Goal: Information Seeking & Learning: Learn about a topic

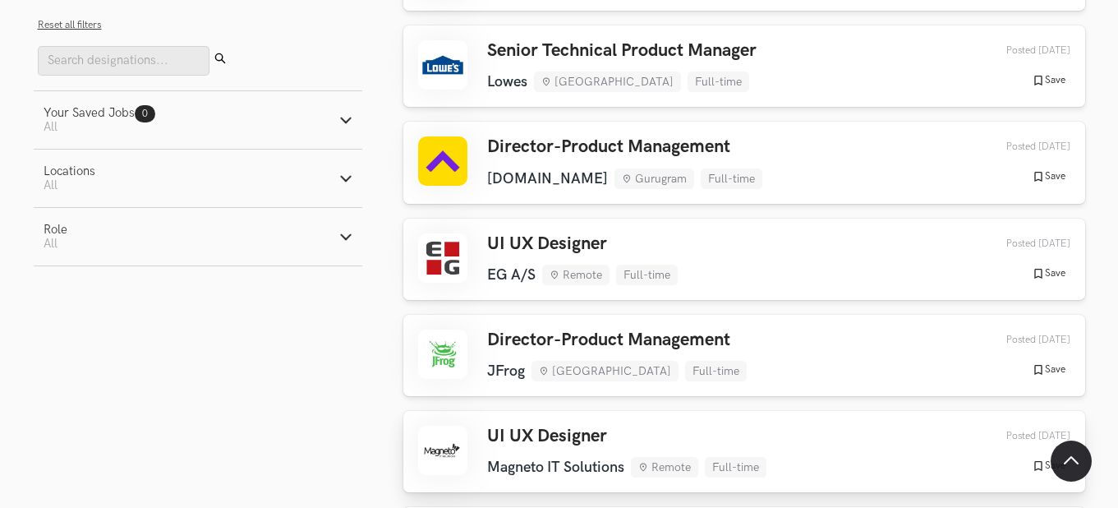
click at [580, 426] on h3 "UI UX Designer" at bounding box center [626, 436] width 279 height 21
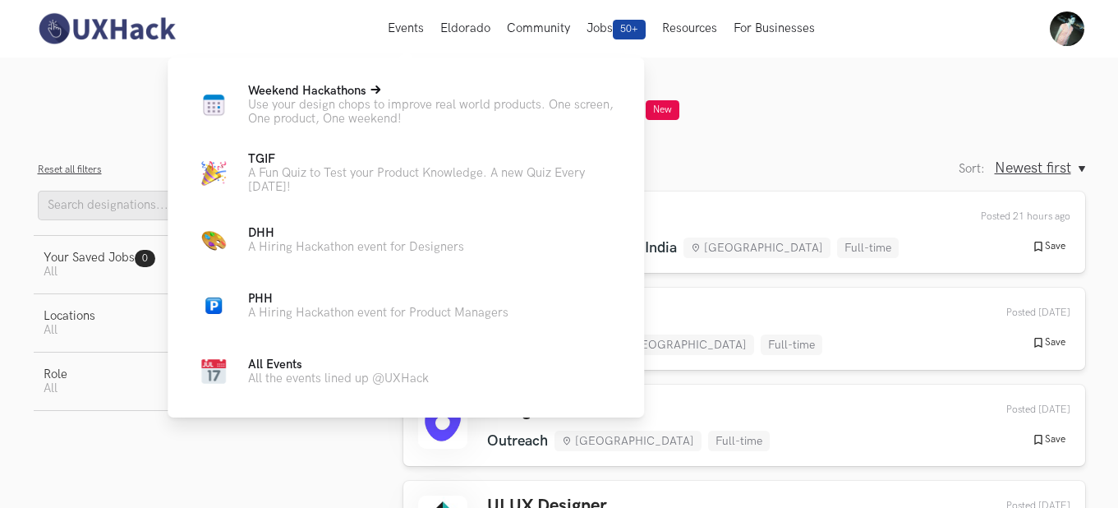
click at [329, 94] on span "Weekend Hackathons Live" at bounding box center [307, 91] width 118 height 14
click at [304, 104] on p "Use your design chops to improve real world products. One screen, One product, …" at bounding box center [433, 112] width 370 height 28
click at [389, 87] on p "Weekend Hackathons Live" at bounding box center [433, 91] width 370 height 14
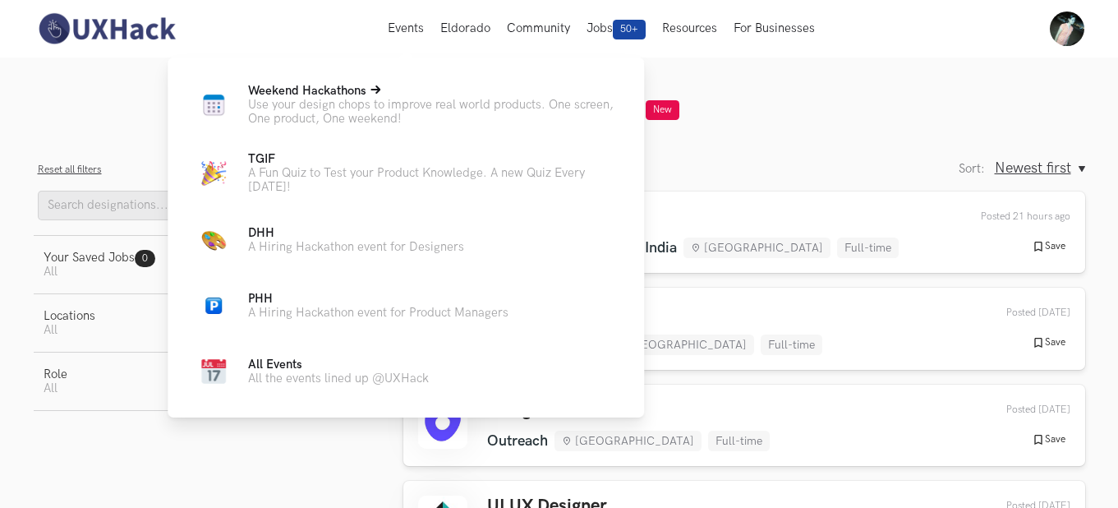
click at [377, 113] on p "Use your design chops to improve real world products. One screen, One product, …" at bounding box center [433, 112] width 370 height 28
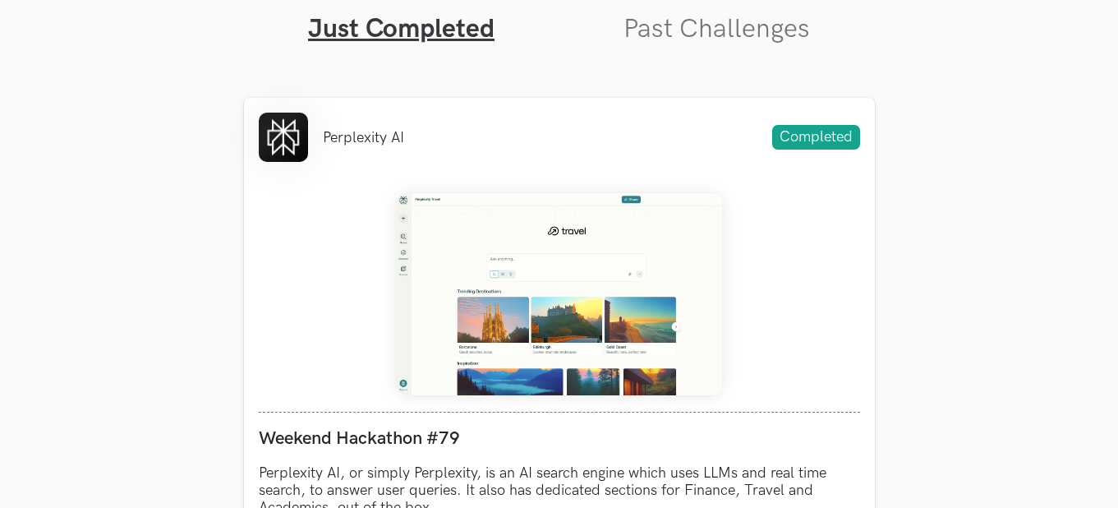
scroll to position [588, 31]
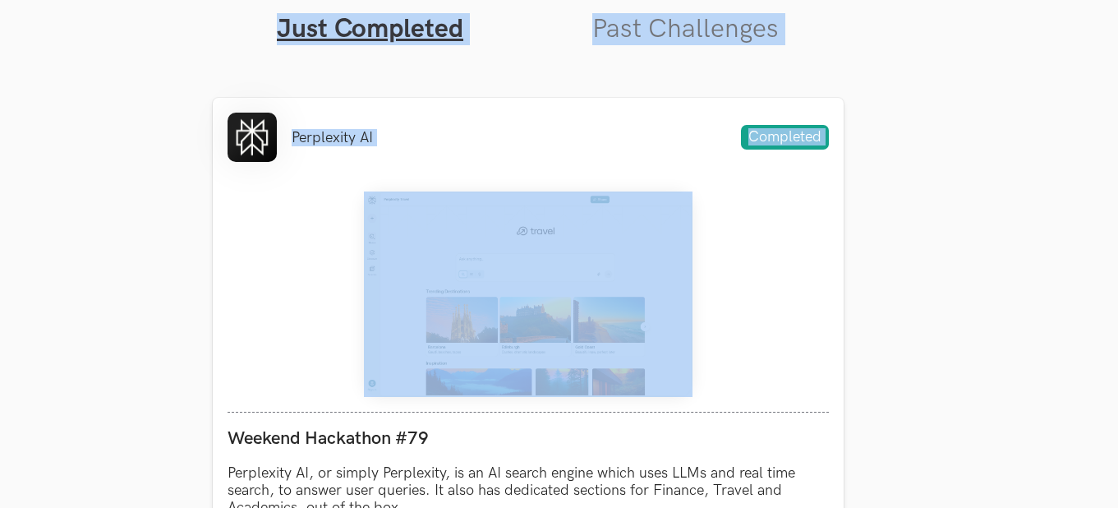
drag, startPoint x: 1117, startPoint y: 188, endPoint x: 1117, endPoint y: 214, distance: 26.3
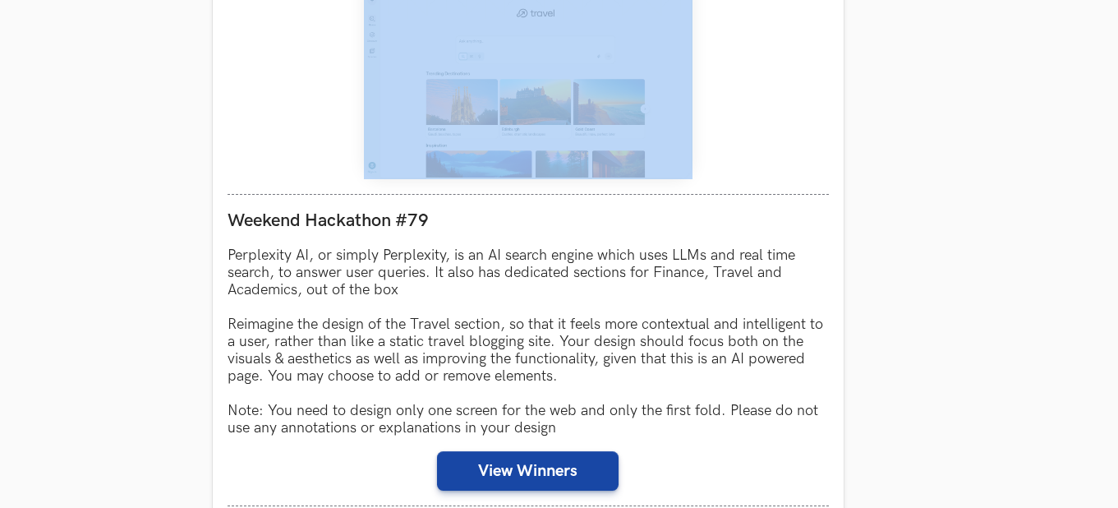
scroll to position [818, 31]
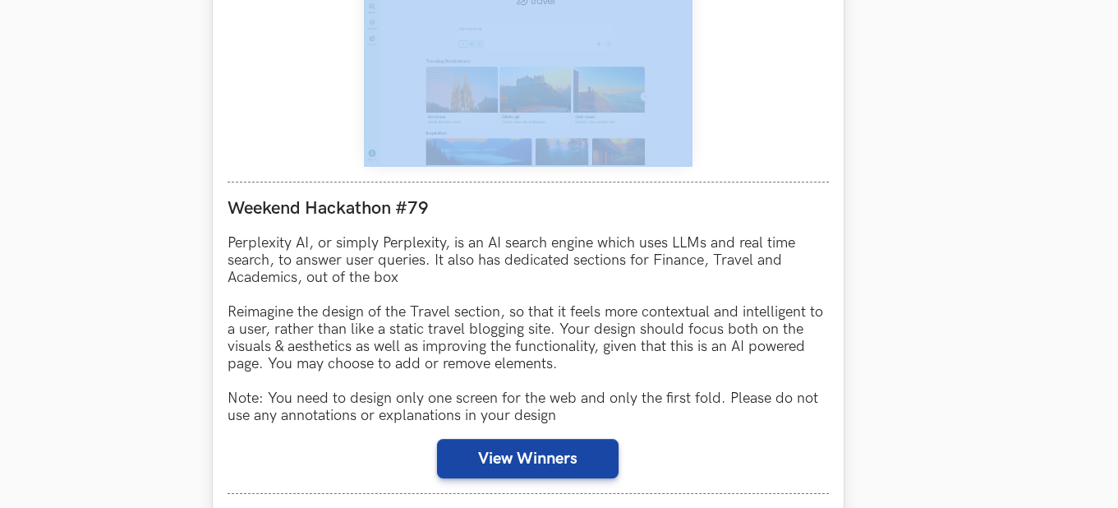
click at [551, 117] on img at bounding box center [528, 63] width 329 height 205
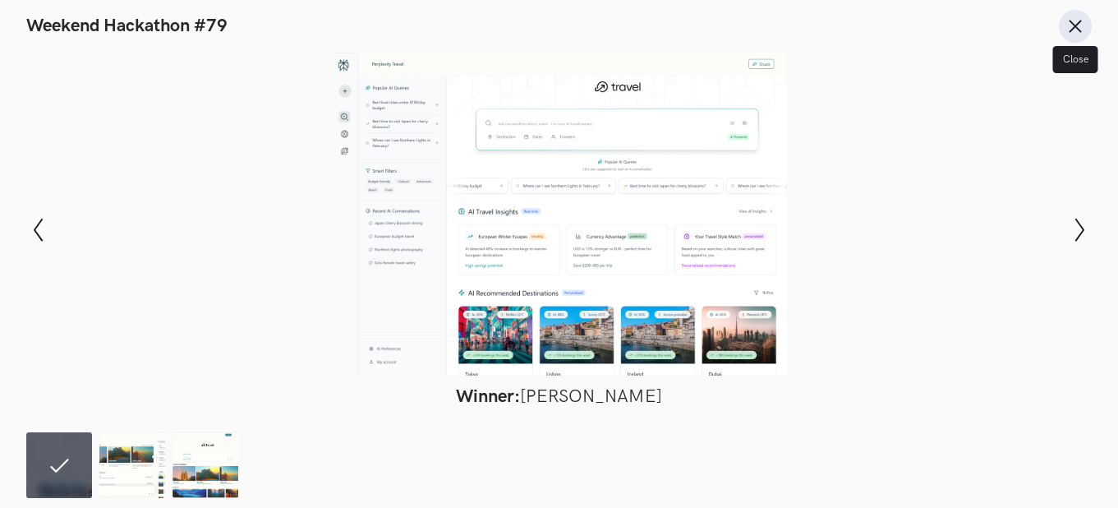
click at [1075, 26] on line at bounding box center [1076, 26] width 11 height 11
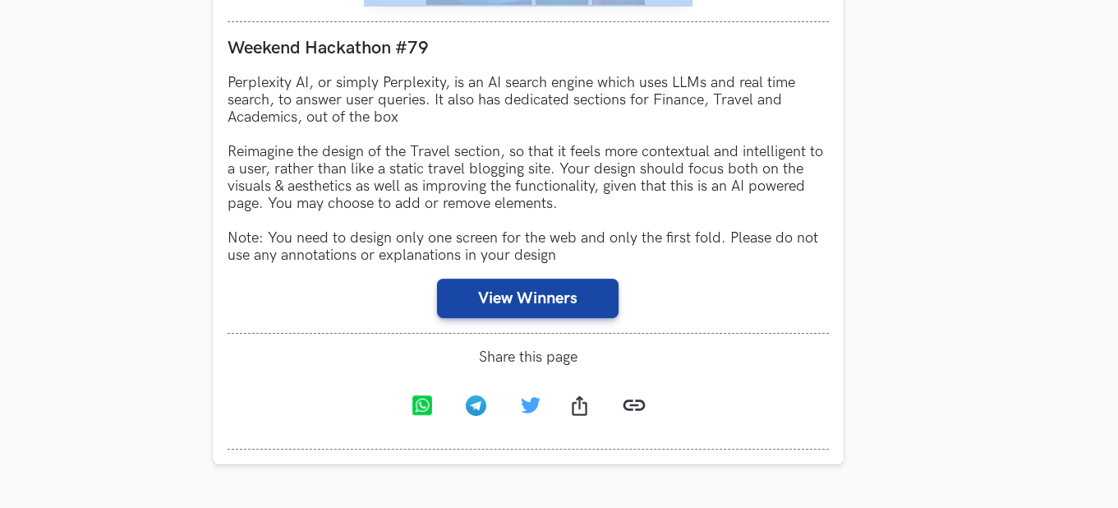
scroll to position [995, 31]
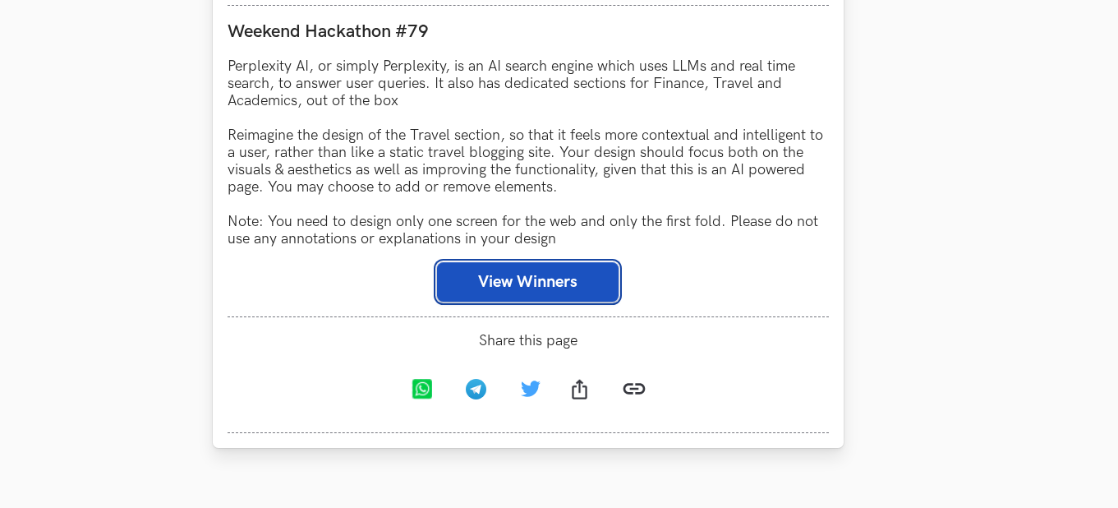
click at [574, 295] on button "View Winners" at bounding box center [528, 281] width 182 height 39
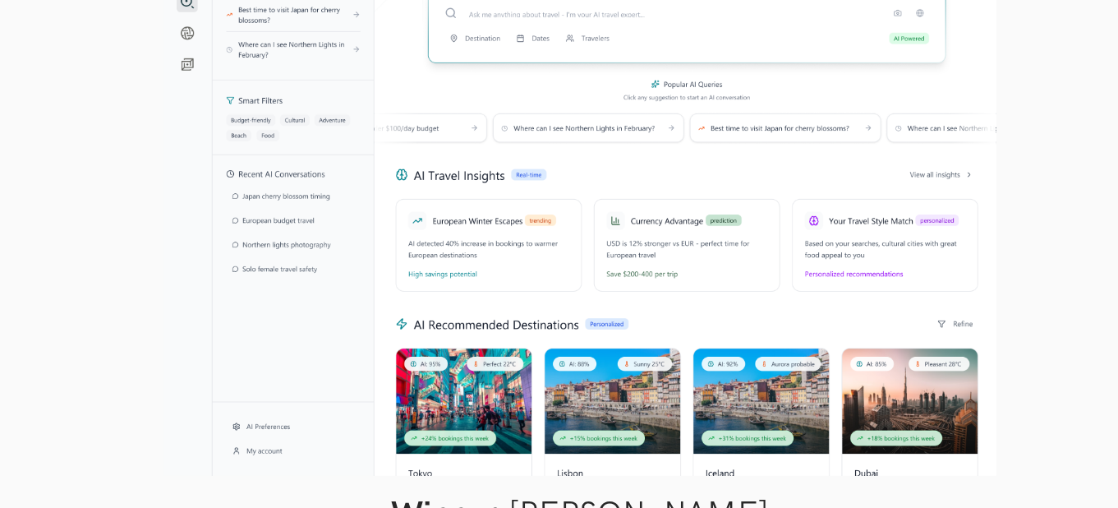
click at [805, 289] on div at bounding box center [559, 214] width 998 height 323
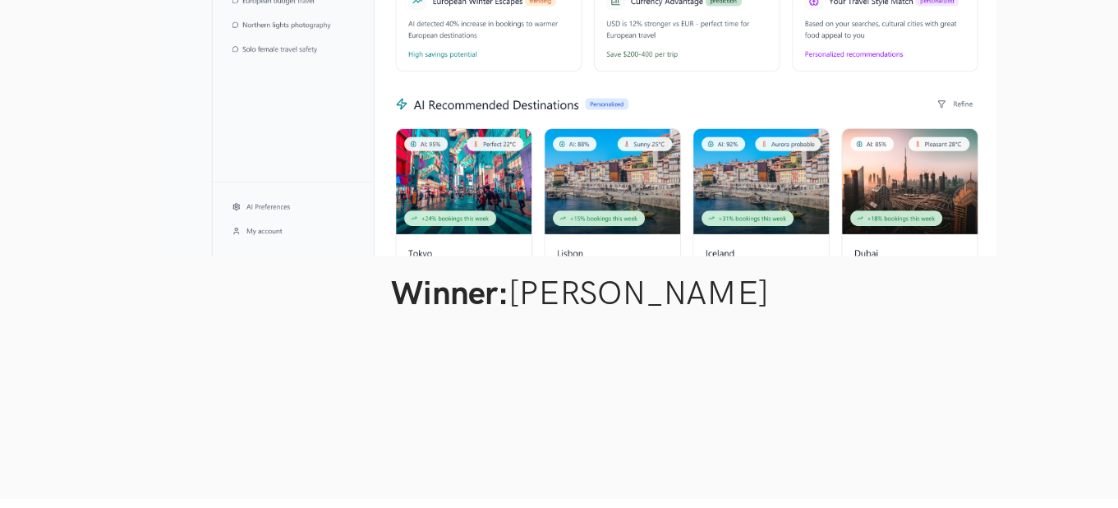
scroll to position [1374, 31]
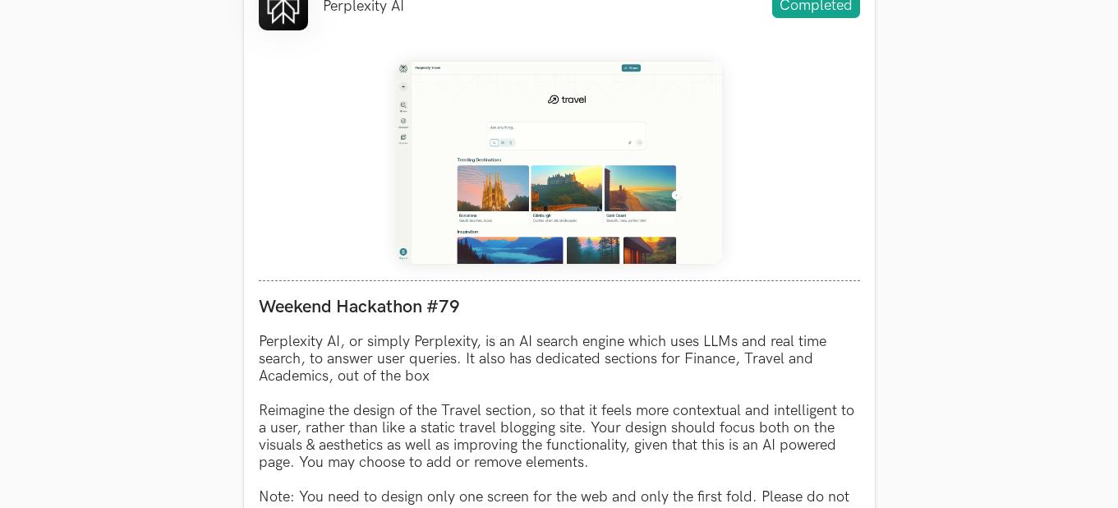
scroll to position [757, 0]
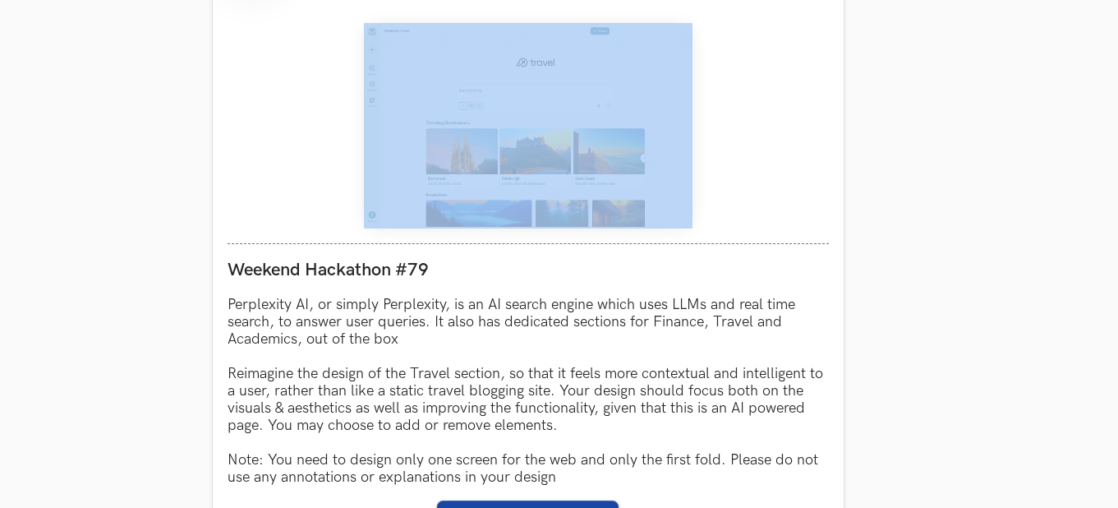
drag, startPoint x: 1101, startPoint y: 228, endPoint x: 1109, endPoint y: 266, distance: 39.5
click at [1087, 266] on html "Home My Profile Sign Out Events Weekend Hackathons Live Use your design chops t…" at bounding box center [528, 514] width 1118 height 2542
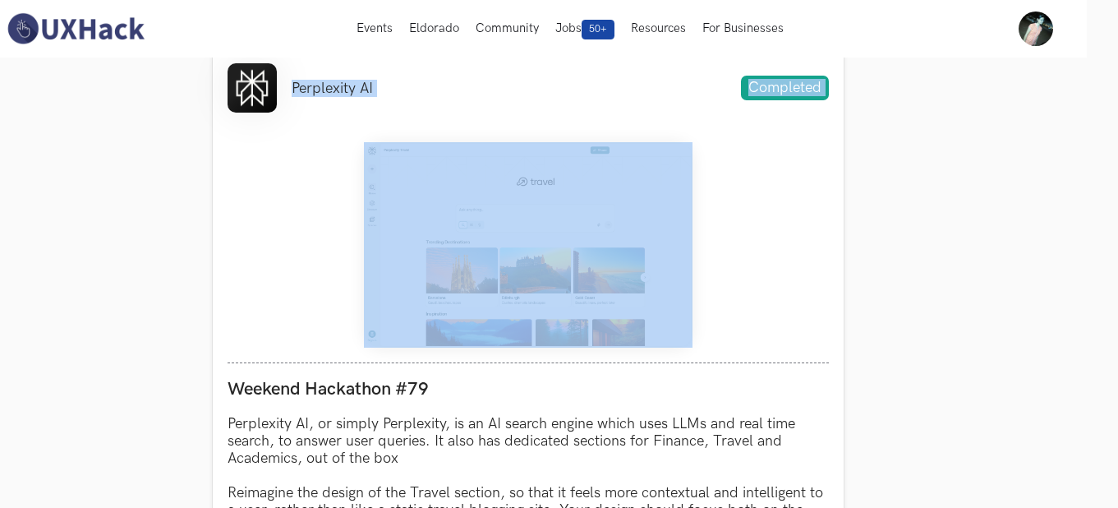
scroll to position [625, 31]
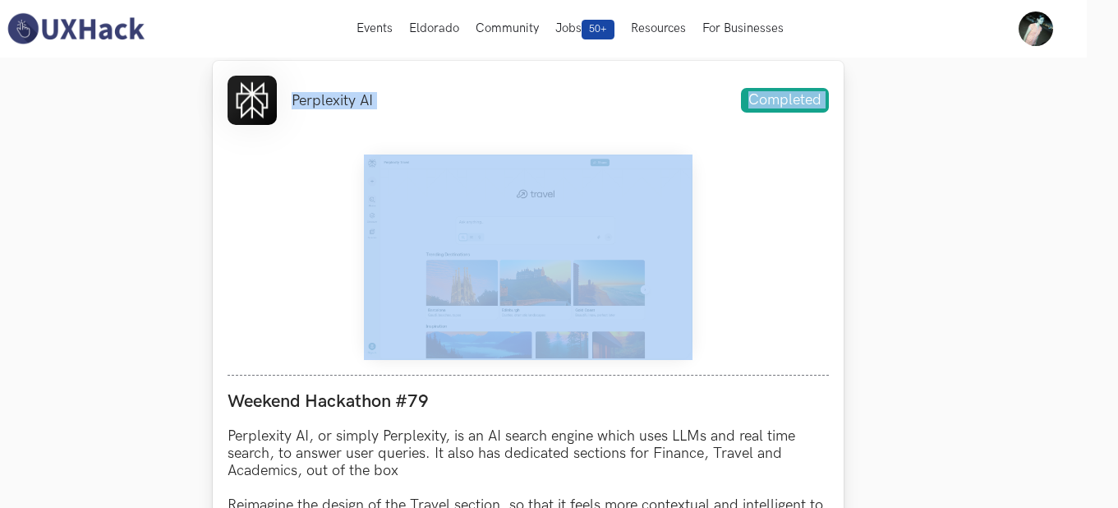
click at [568, 286] on img at bounding box center [528, 256] width 329 height 205
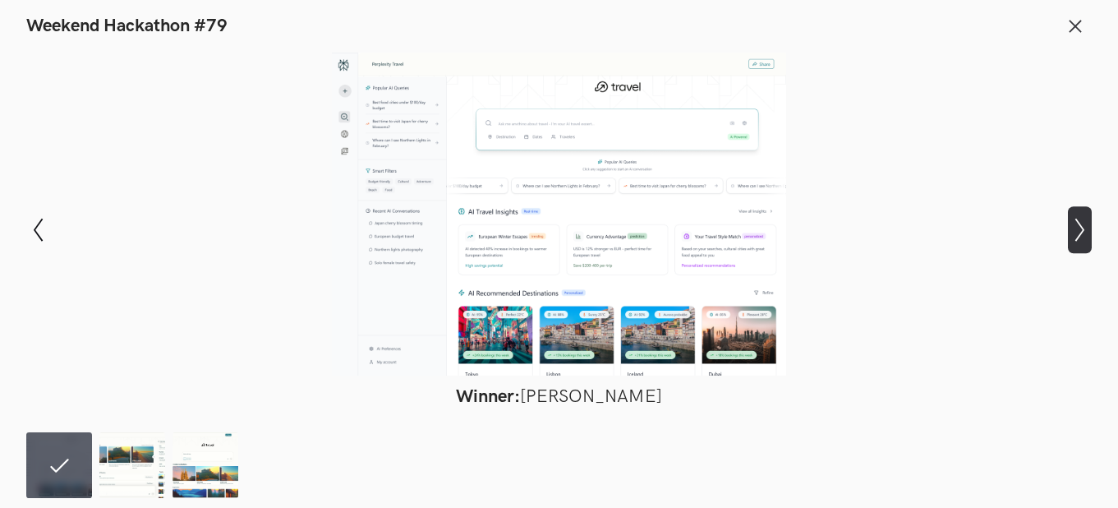
click at [1077, 233] on icon "Show next slide" at bounding box center [1080, 230] width 24 height 24
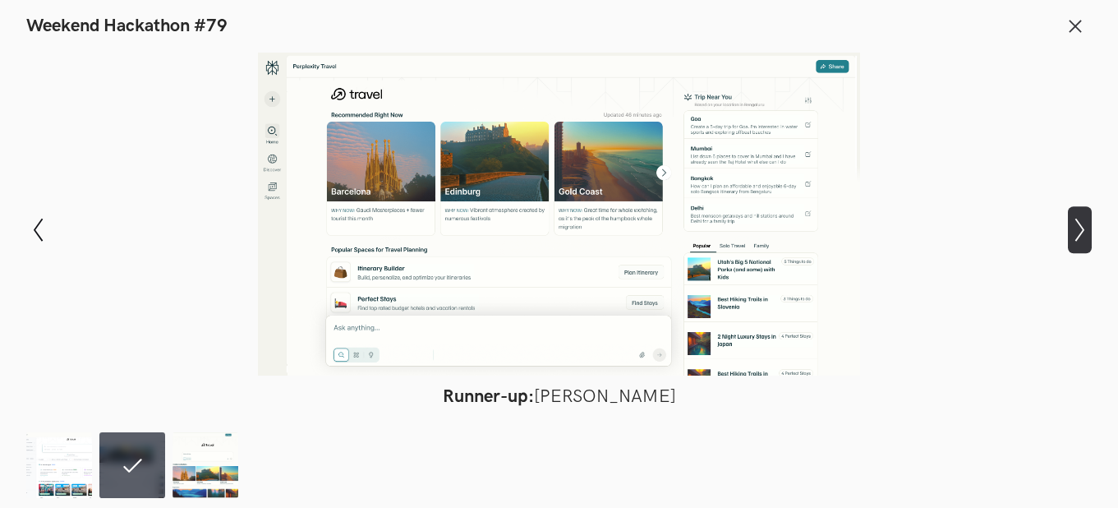
click at [1082, 225] on icon "Show next slide" at bounding box center [1080, 230] width 24 height 24
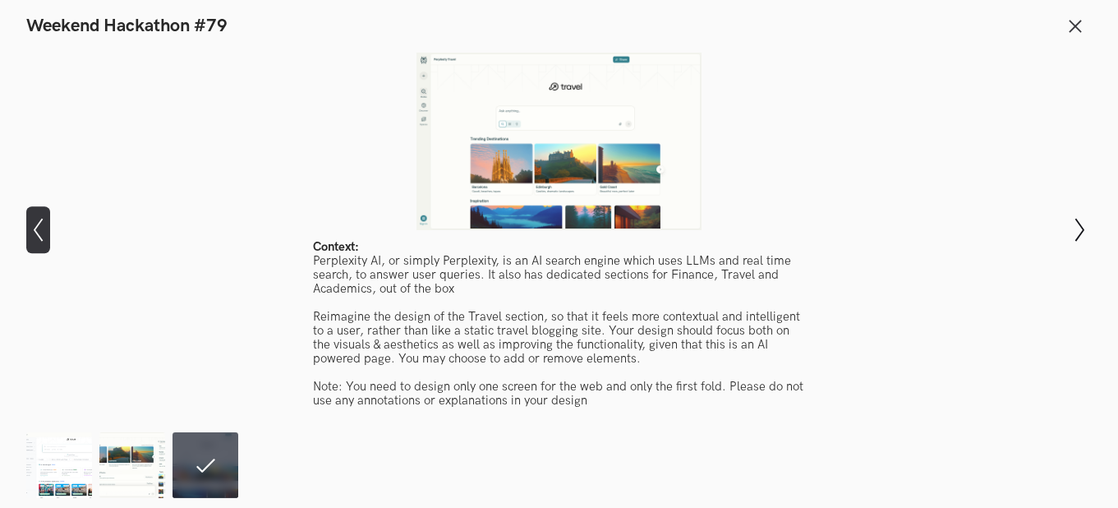
click at [30, 231] on icon "Show previous slide" at bounding box center [38, 230] width 24 height 24
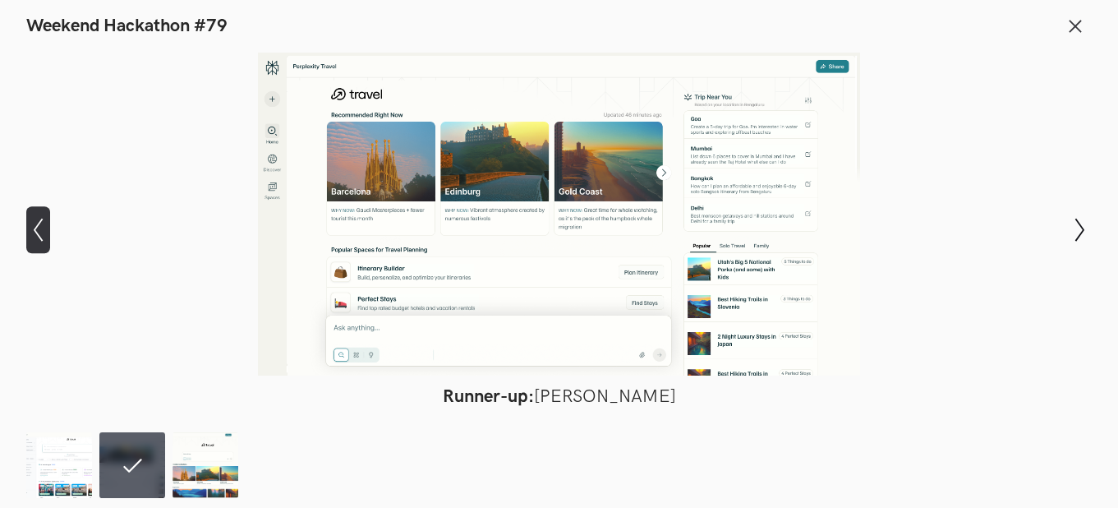
click at [30, 231] on icon "Show previous slide" at bounding box center [38, 230] width 24 height 24
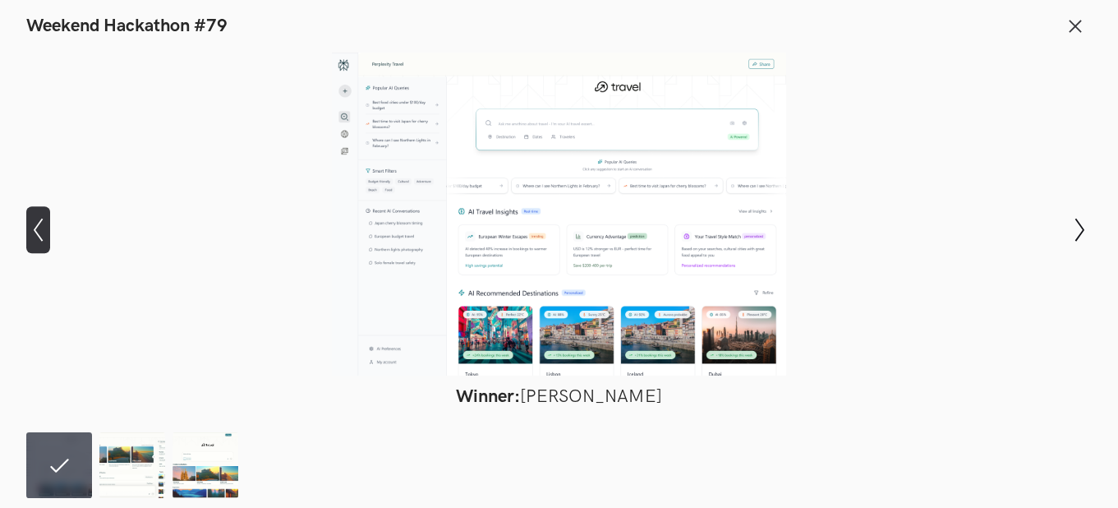
click at [30, 231] on icon "Show previous slide" at bounding box center [38, 230] width 24 height 24
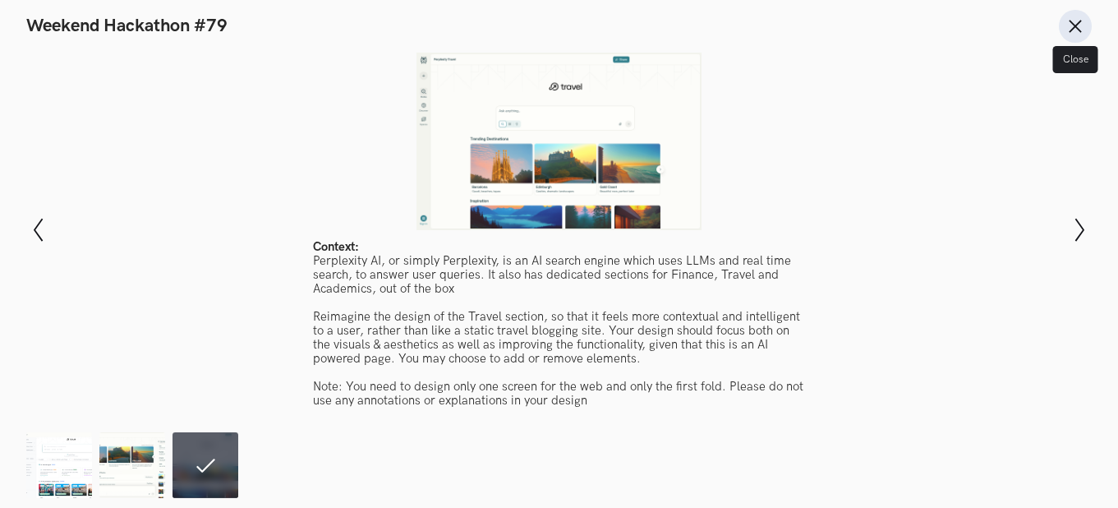
click at [1075, 31] on icon at bounding box center [1076, 26] width 18 height 18
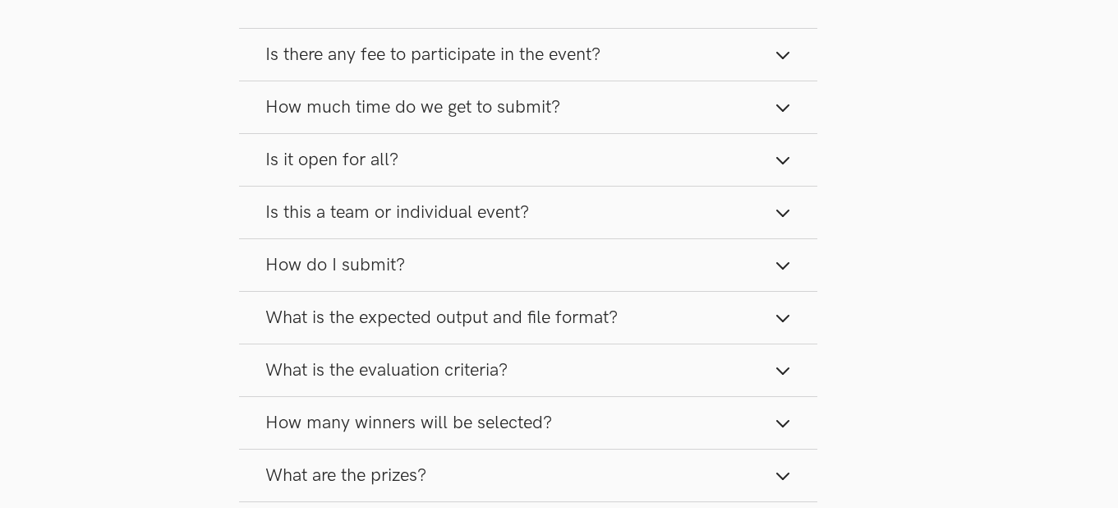
scroll to position [1568, 31]
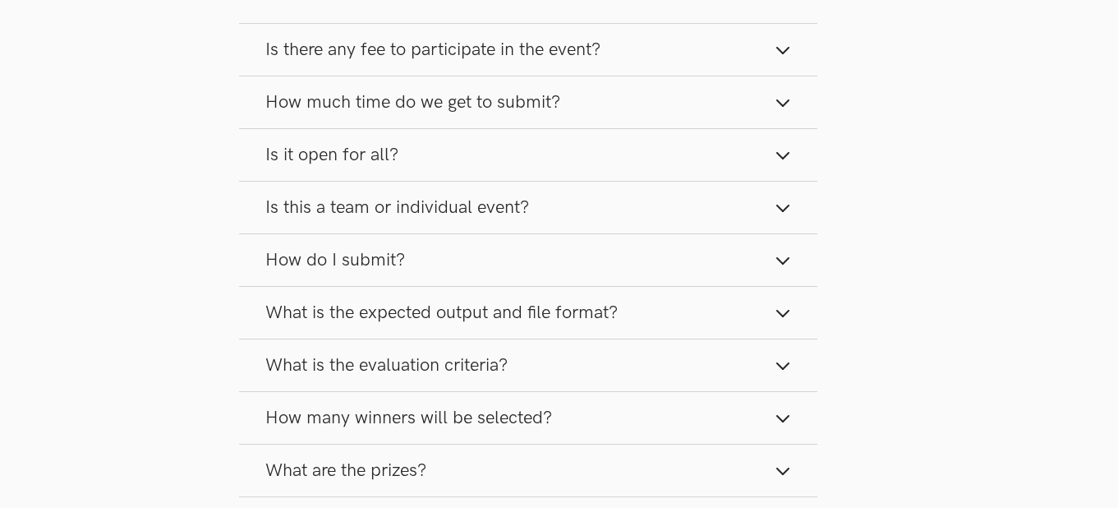
click at [612, 64] on button "Is there any fee to participate in the event?" at bounding box center [528, 50] width 578 height 52
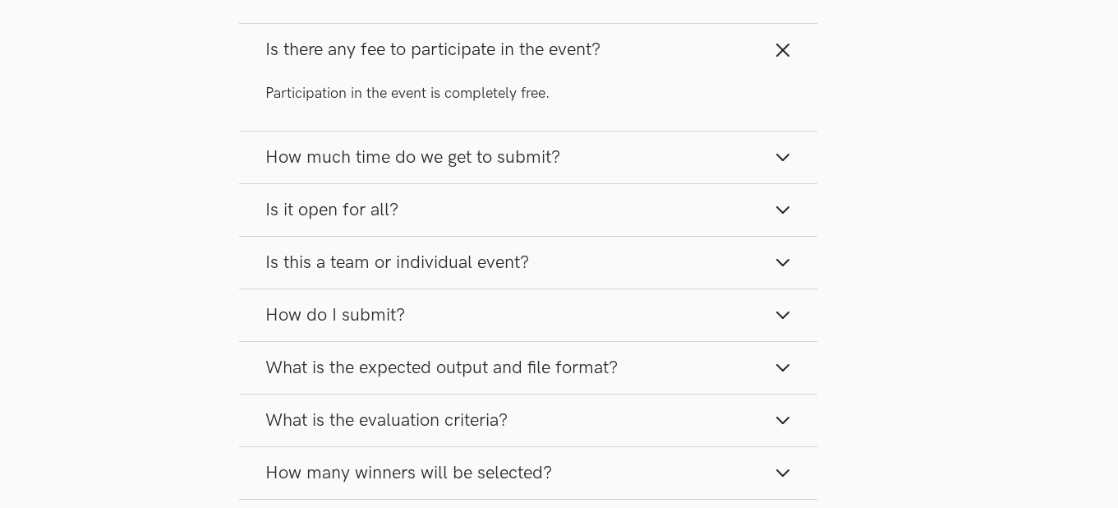
click at [612, 64] on button "Is there any fee to participate in the event?" at bounding box center [528, 50] width 578 height 52
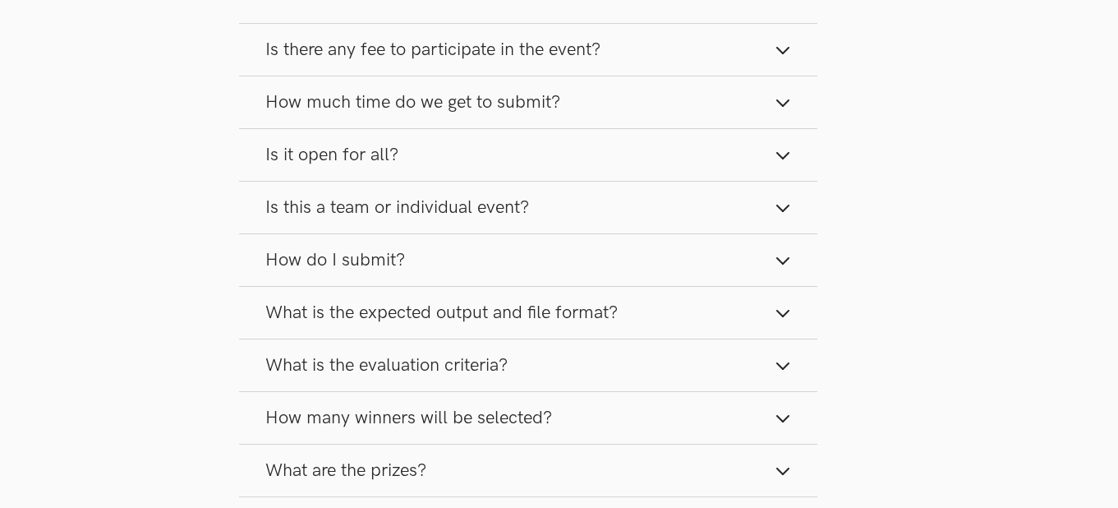
click at [601, 97] on button "How much time do we get to submit?" at bounding box center [528, 102] width 578 height 52
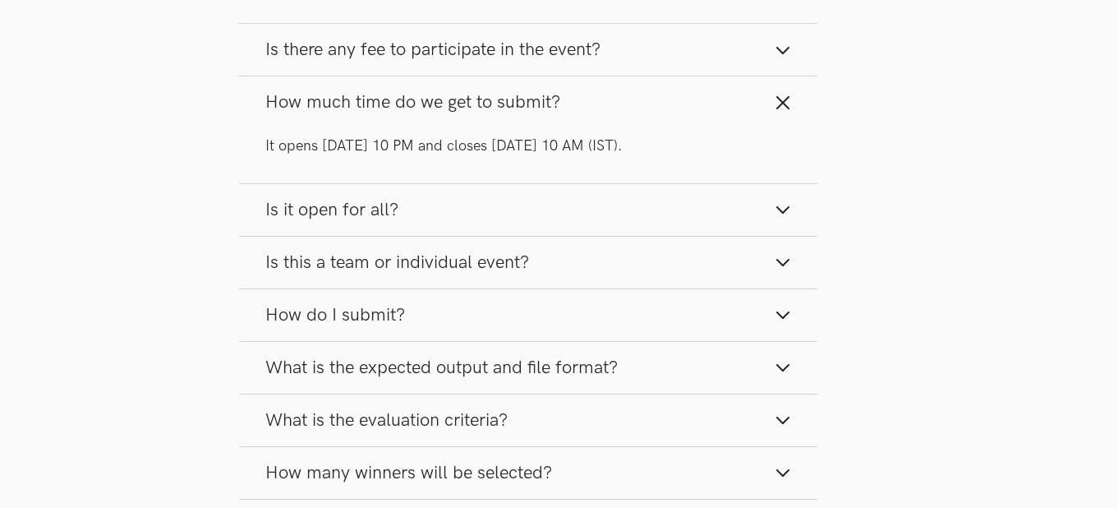
click at [588, 108] on button "How much time do we get to submit?" at bounding box center [528, 102] width 578 height 52
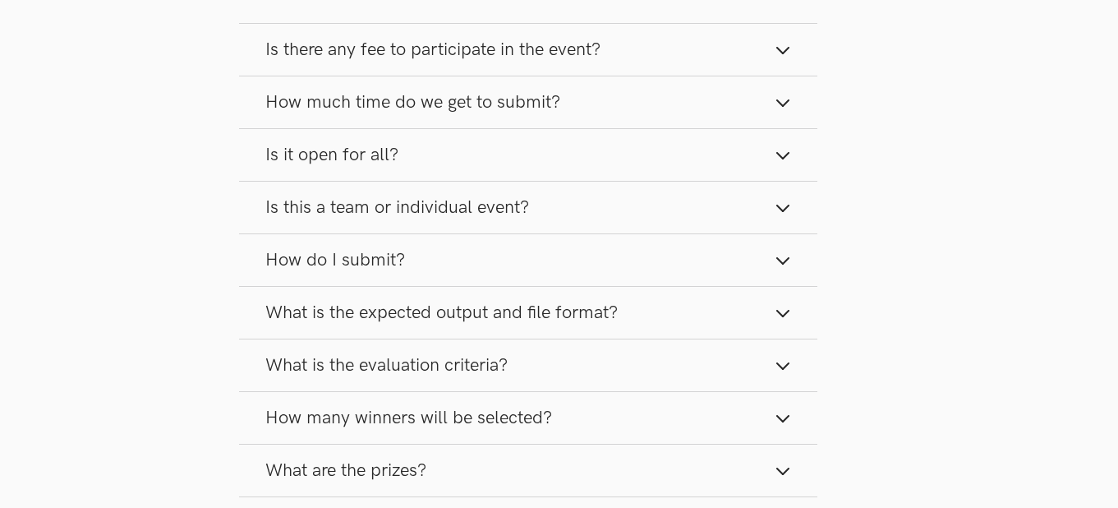
click at [572, 167] on button "Is it open for all?" at bounding box center [528, 155] width 578 height 52
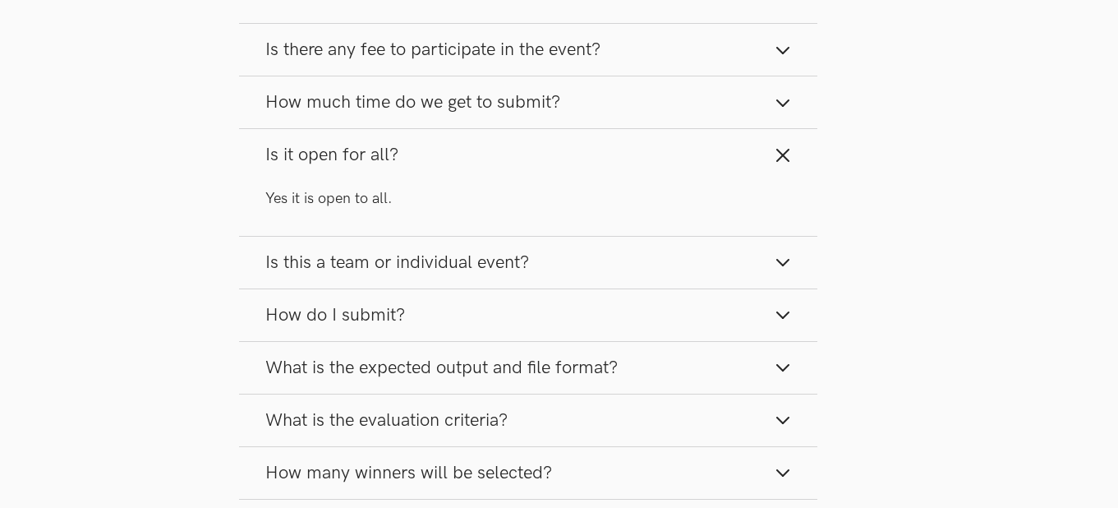
click at [546, 186] on div "Yes it is open to all." at bounding box center [528, 208] width 578 height 54
click at [528, 266] on span "Is this a team or individual event?" at bounding box center [397, 262] width 264 height 22
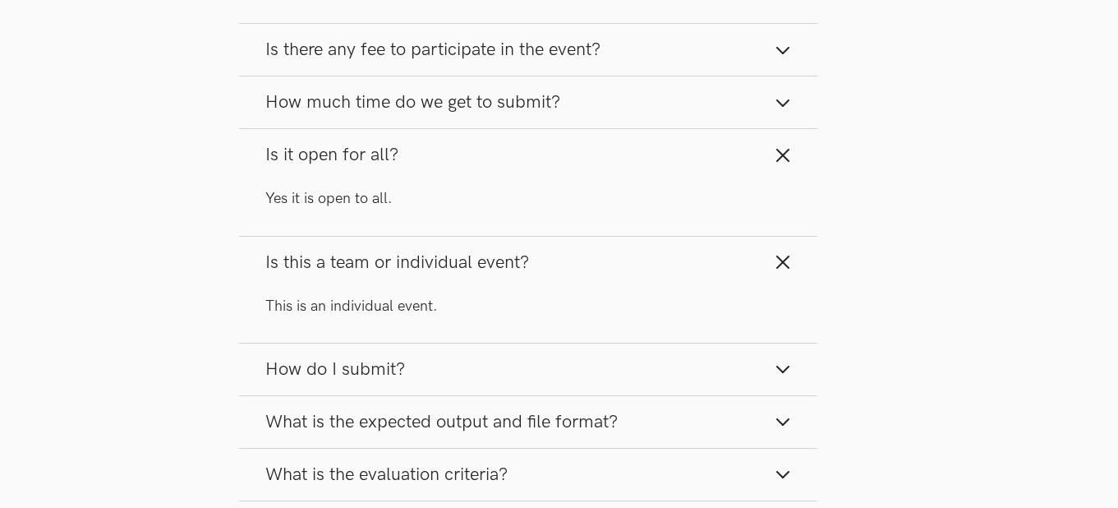
click at [500, 357] on button "How do I submit?" at bounding box center [528, 369] width 578 height 52
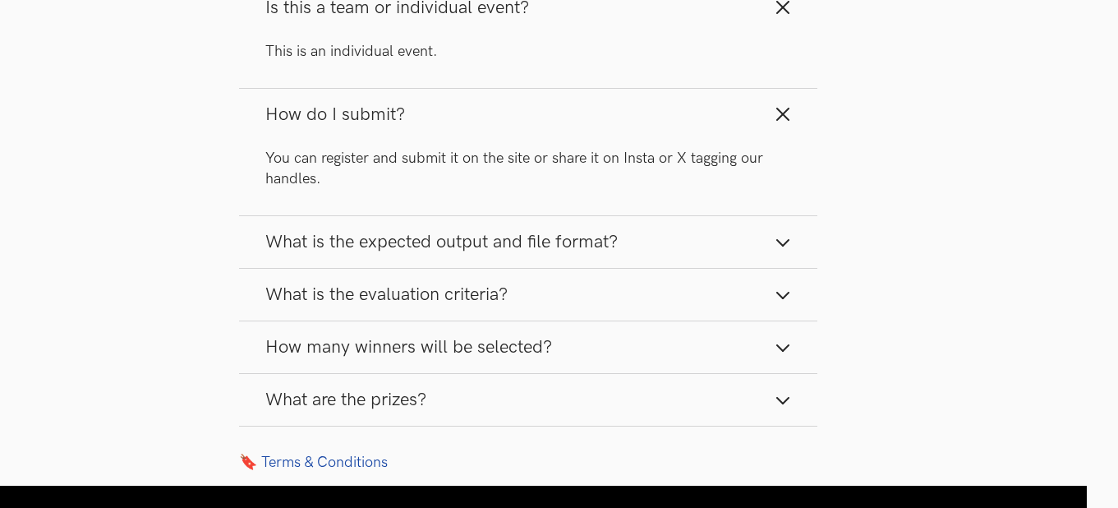
scroll to position [1827, 31]
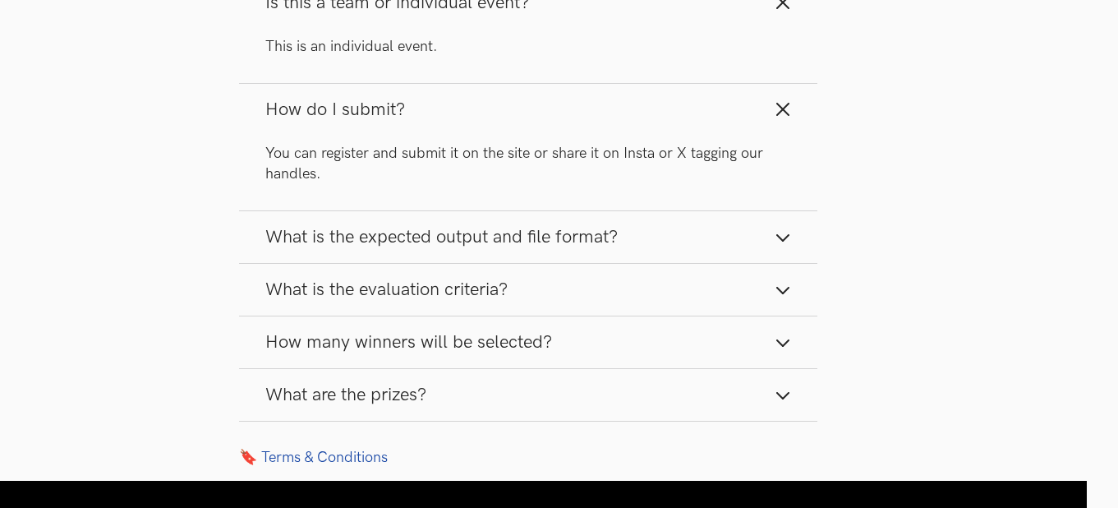
click at [666, 232] on button "What is the expected output and file format?" at bounding box center [528, 237] width 578 height 52
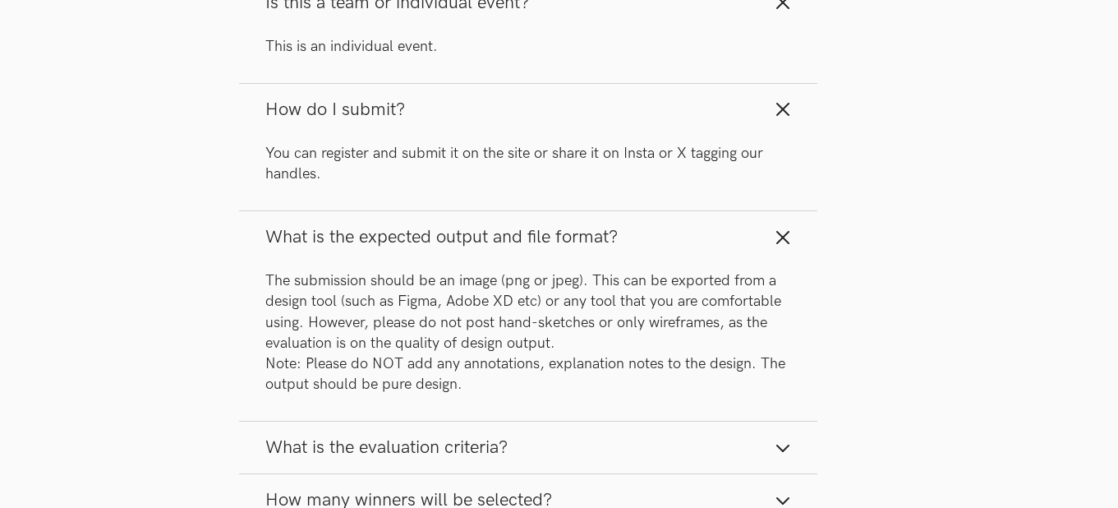
click at [666, 232] on button "What is the expected output and file format?" at bounding box center [528, 237] width 578 height 52
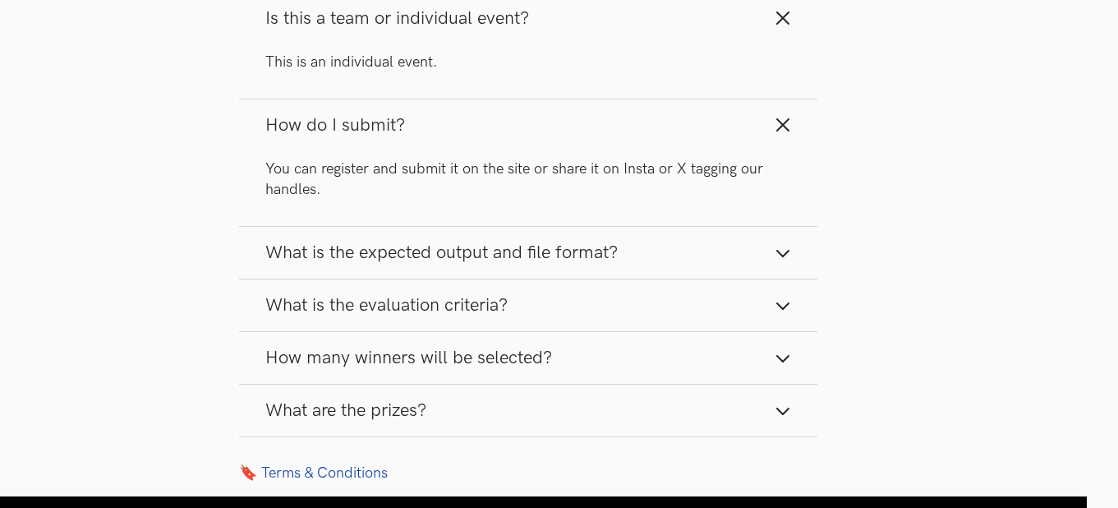
scroll to position [1809, 31]
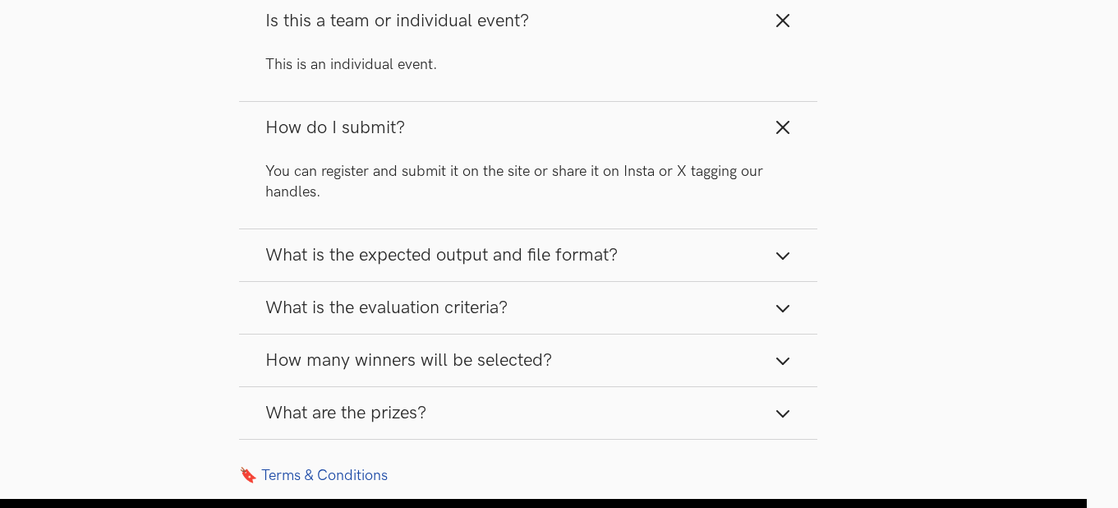
click at [611, 325] on button "What is the evaluation criteria?" at bounding box center [528, 308] width 578 height 52
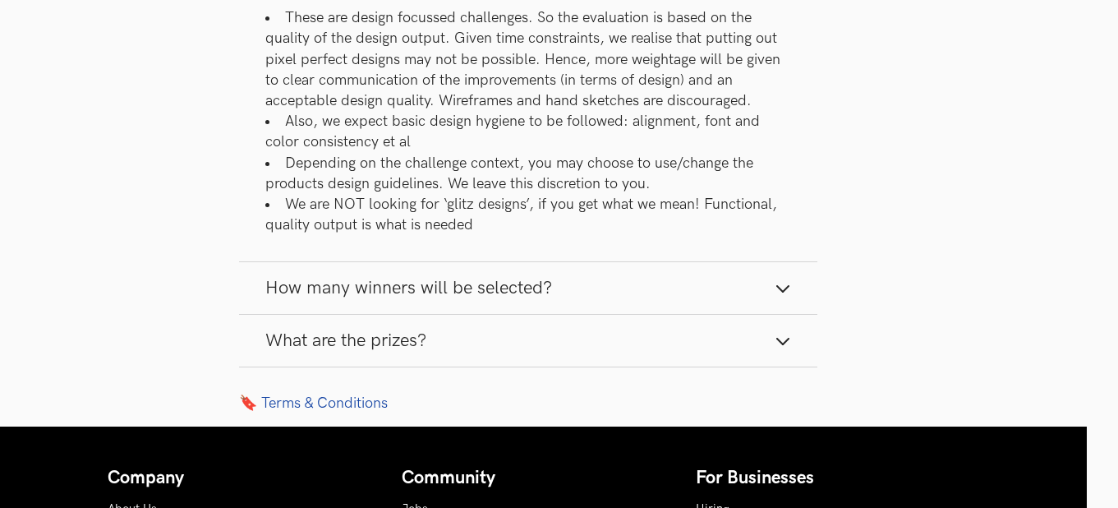
scroll to position [2162, 31]
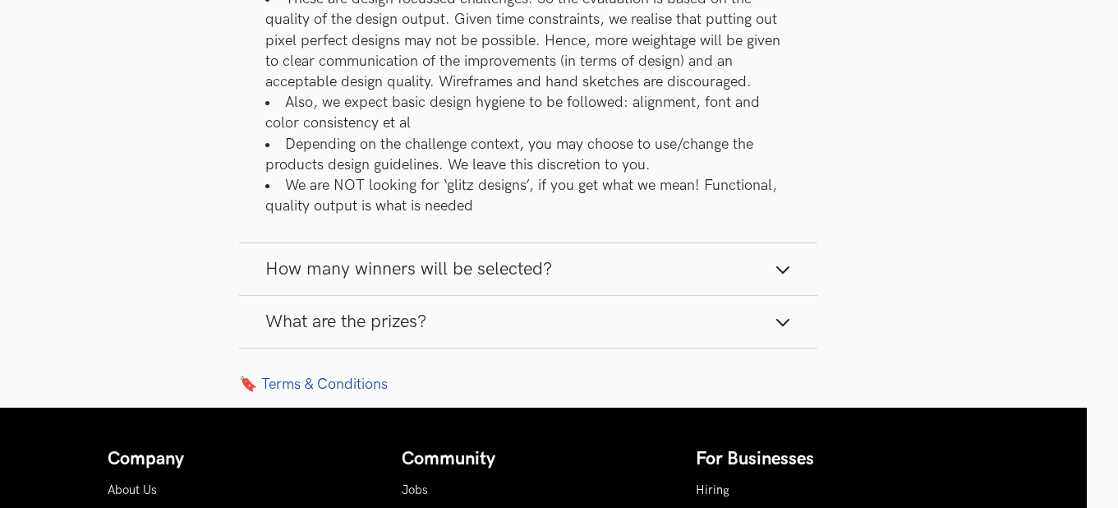
click at [746, 286] on button "How many winners will be selected?" at bounding box center [528, 269] width 578 height 52
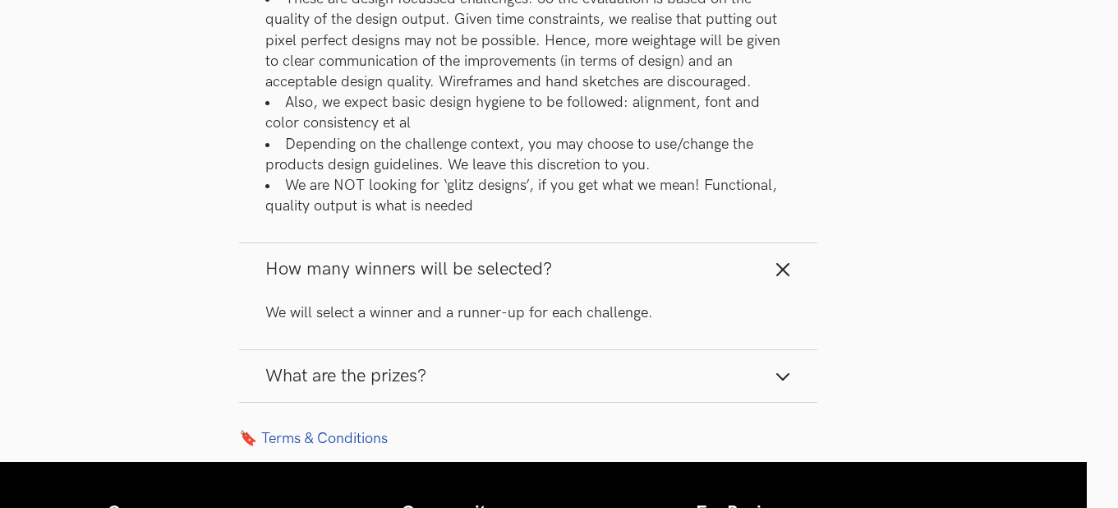
click at [757, 290] on button "How many winners will be selected?" at bounding box center [528, 269] width 578 height 52
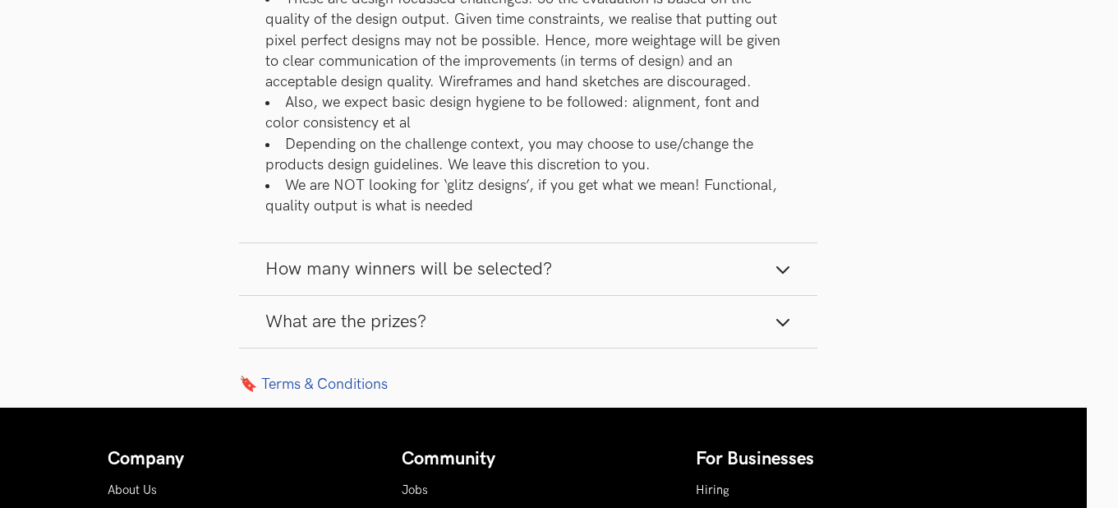
click at [731, 326] on button "What are the prizes?" at bounding box center [528, 322] width 578 height 52
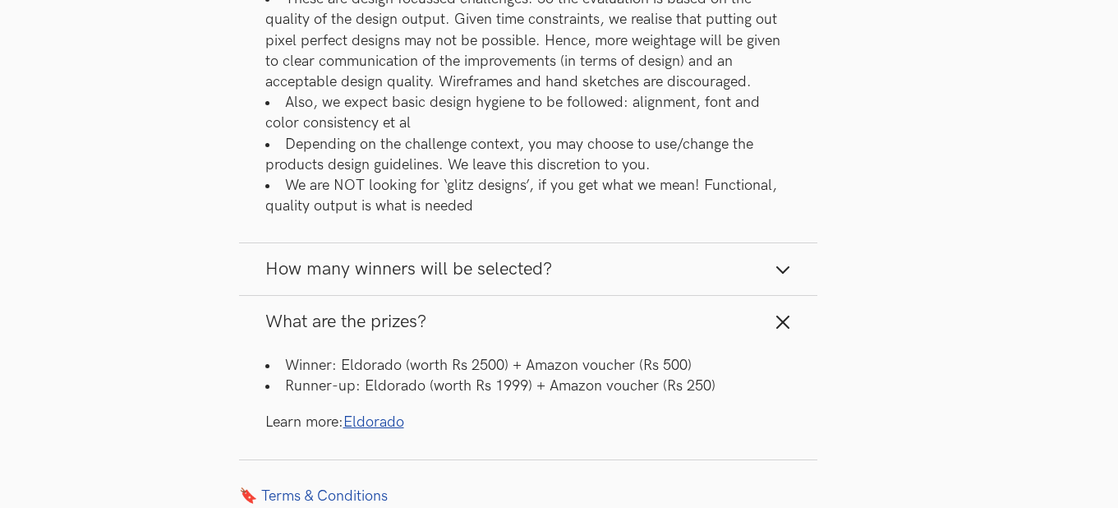
click at [731, 326] on button "What are the prizes?" at bounding box center [528, 322] width 578 height 52
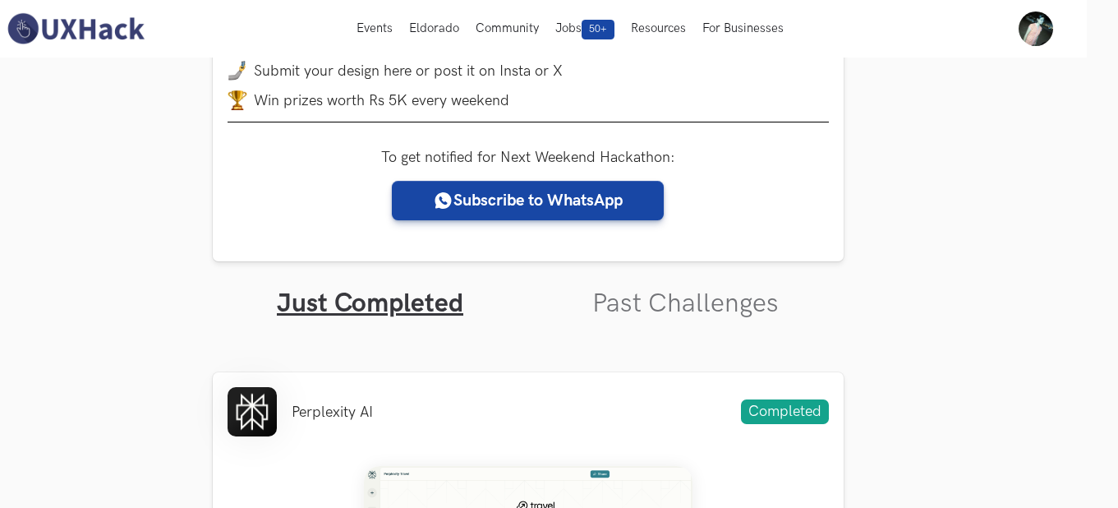
scroll to position [0, 31]
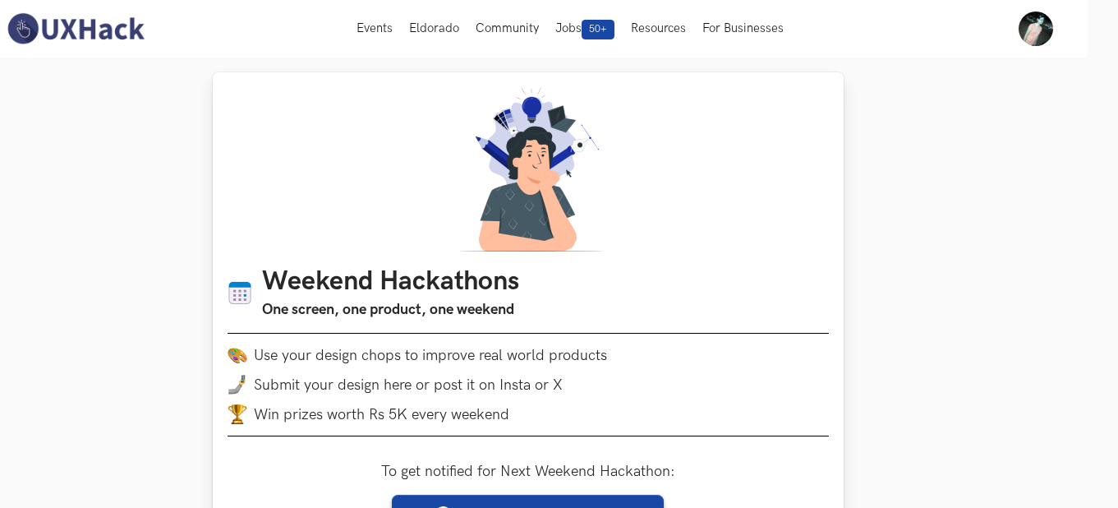
click at [583, 197] on img at bounding box center [528, 169] width 158 height 164
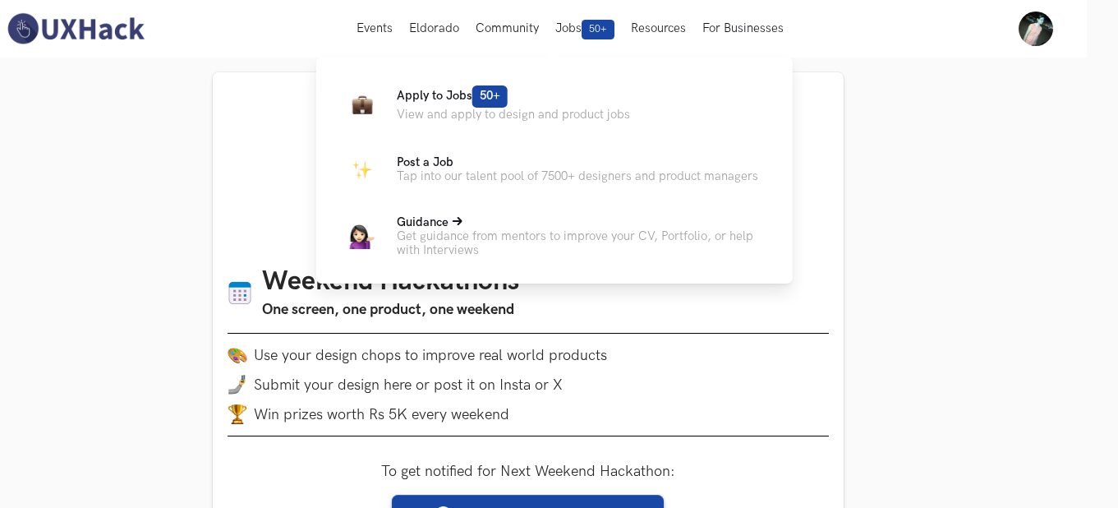
click at [516, 239] on p "Get guidance from mentors to improve your CV, Portfolio, or help with Interviews" at bounding box center [582, 243] width 370 height 28
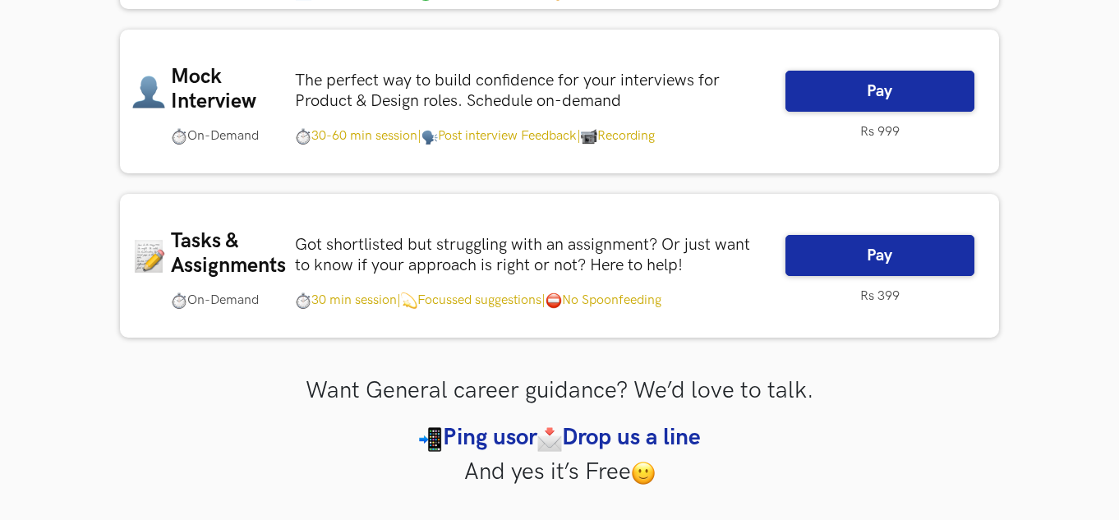
scroll to position [647, 0]
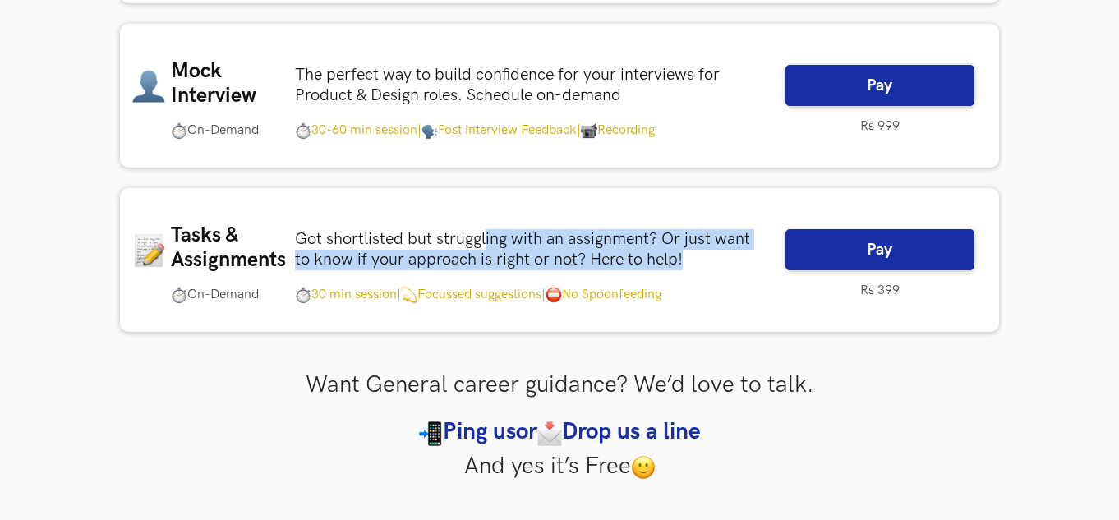
drag, startPoint x: 488, startPoint y: 237, endPoint x: 712, endPoint y: 267, distance: 225.4
click at [712, 267] on p "Got shortlisted but struggling with an assignment? Or just want to know if your…" at bounding box center [528, 249] width 466 height 41
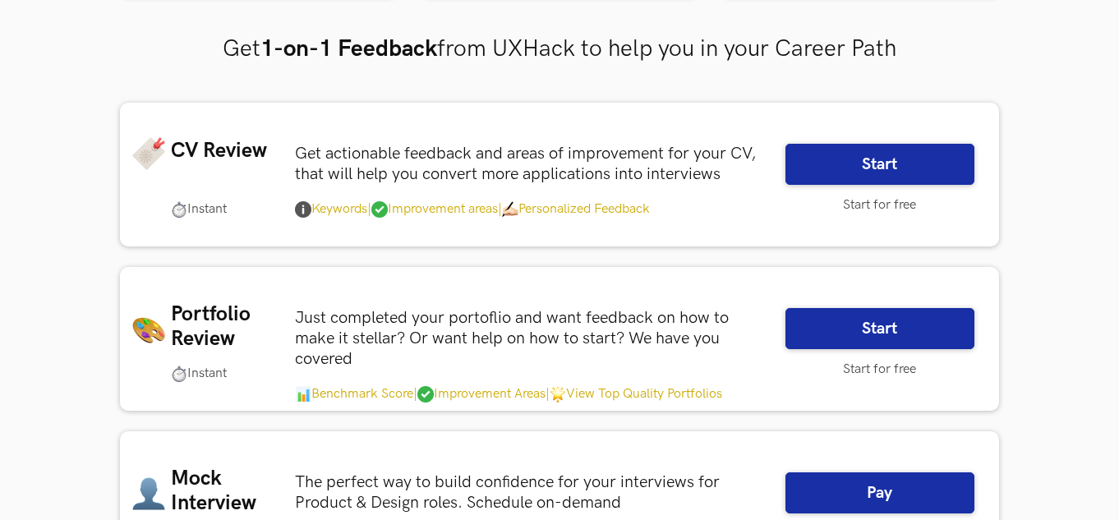
scroll to position [236, 0]
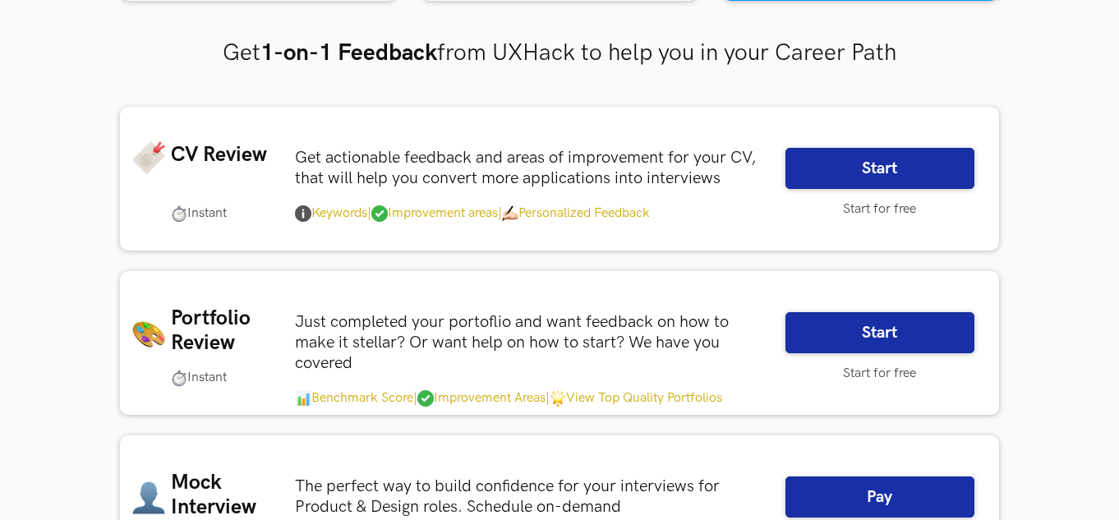
click at [687, 403] on span "View Top Quality Portfolios" at bounding box center [636, 398] width 173 height 25
drag, startPoint x: 615, startPoint y: 394, endPoint x: 813, endPoint y: 398, distance: 197.2
click at [813, 398] on div "Portfolio Review Instant Just completed your portoflio and want feedback on how…" at bounding box center [559, 365] width 855 height 107
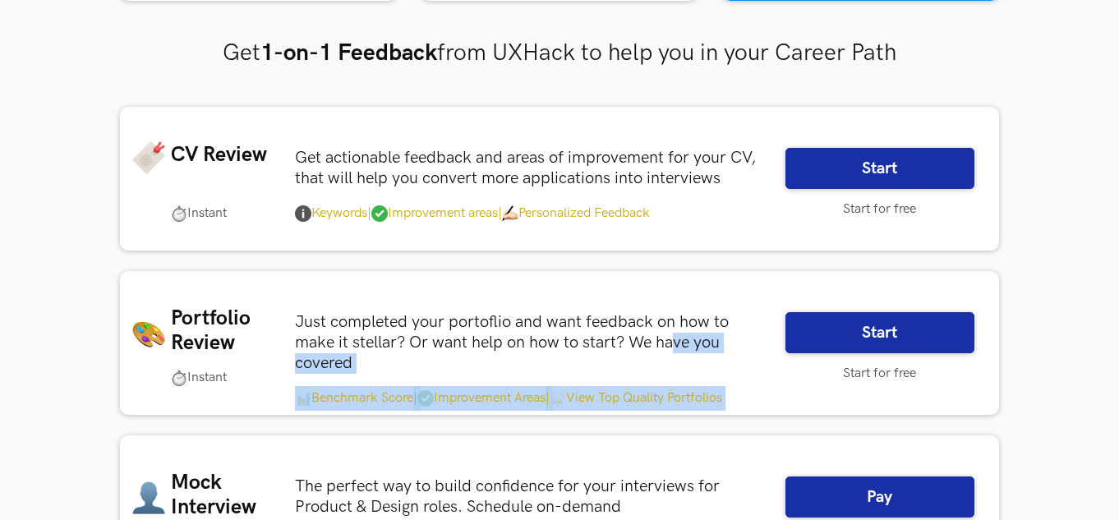
drag, startPoint x: 673, startPoint y: 349, endPoint x: 732, endPoint y: 351, distance: 59.2
click at [749, 355] on p "Just completed your portoflio and want feedback on how to make it stellar? Or w…" at bounding box center [528, 343] width 466 height 62
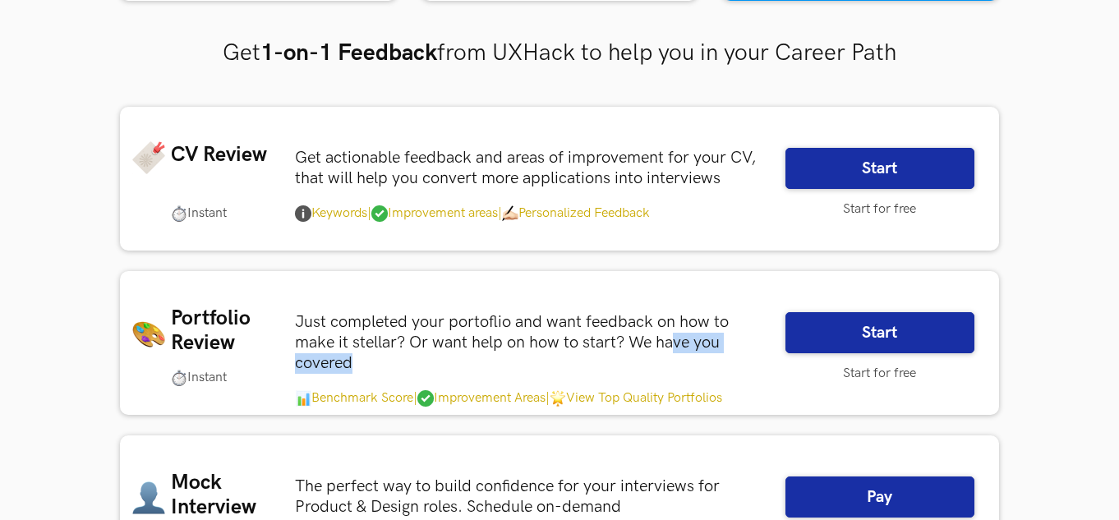
click at [726, 351] on p "Just completed your portoflio and want feedback on how to make it stellar? Or w…" at bounding box center [528, 343] width 466 height 62
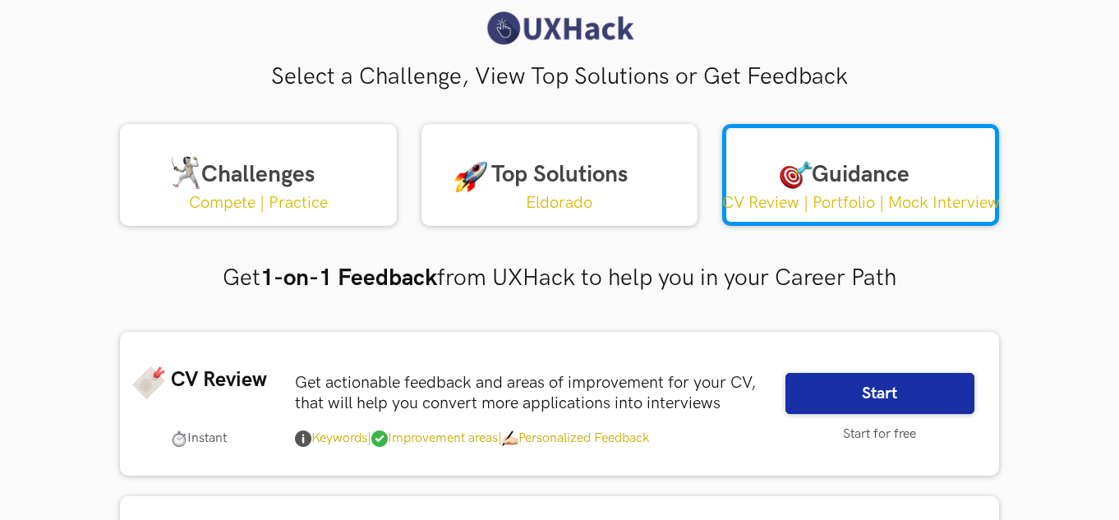
scroll to position [0, 0]
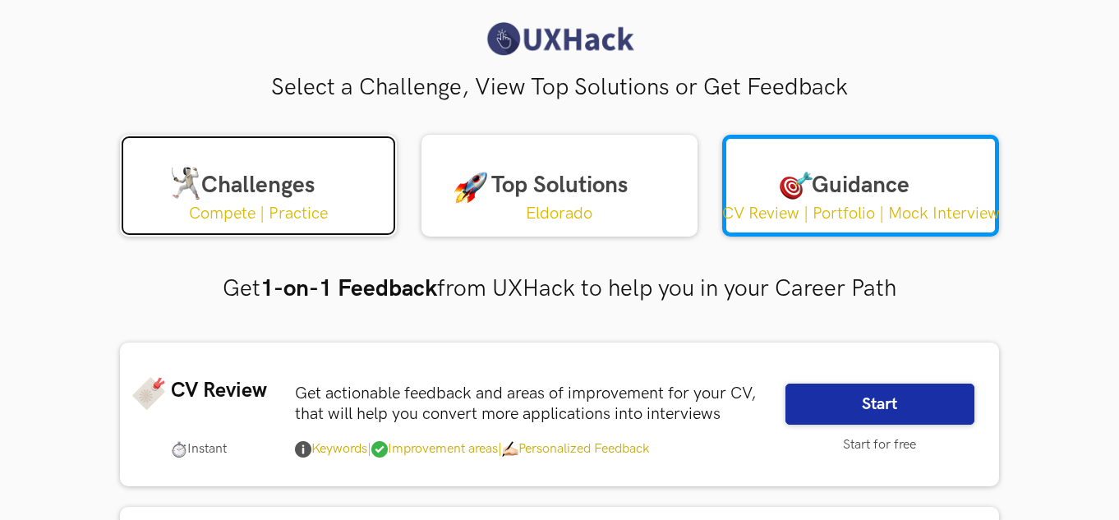
click at [214, 210] on p "Compete | Practice" at bounding box center [258, 214] width 139 height 21
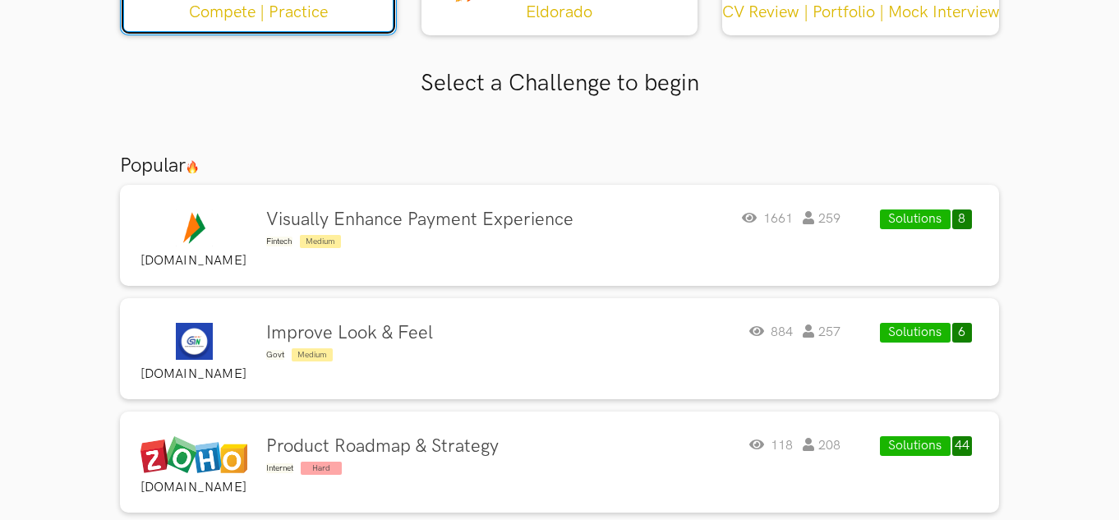
scroll to position [192, 0]
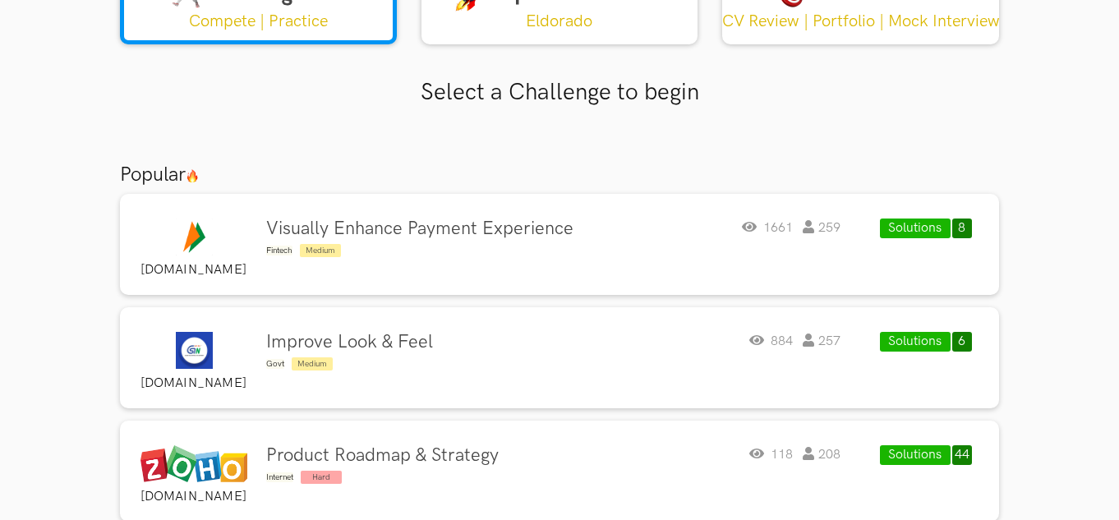
click at [942, 221] on button "Solutions" at bounding box center [915, 229] width 71 height 20
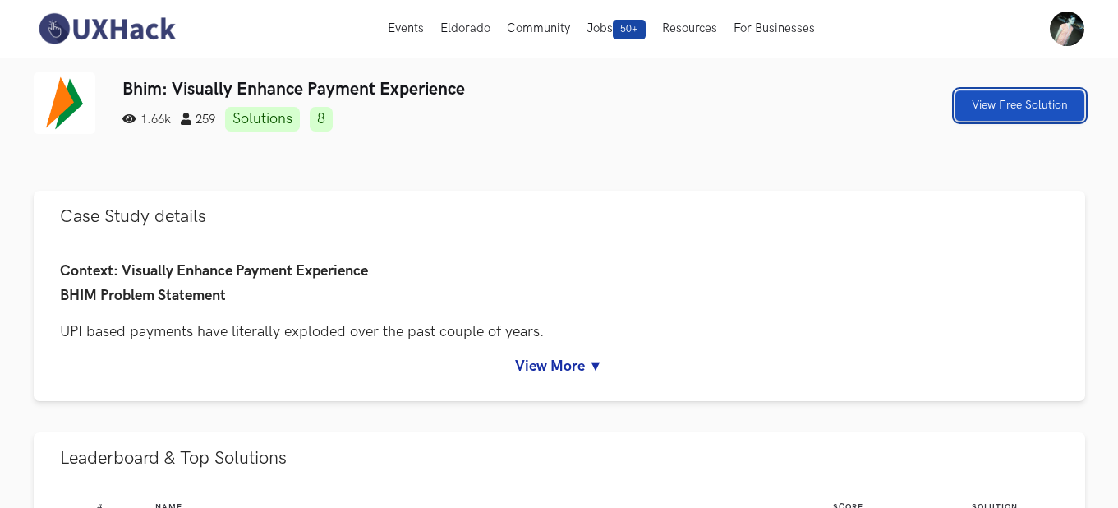
click at [1035, 107] on link "View Free Solution" at bounding box center [1020, 105] width 129 height 30
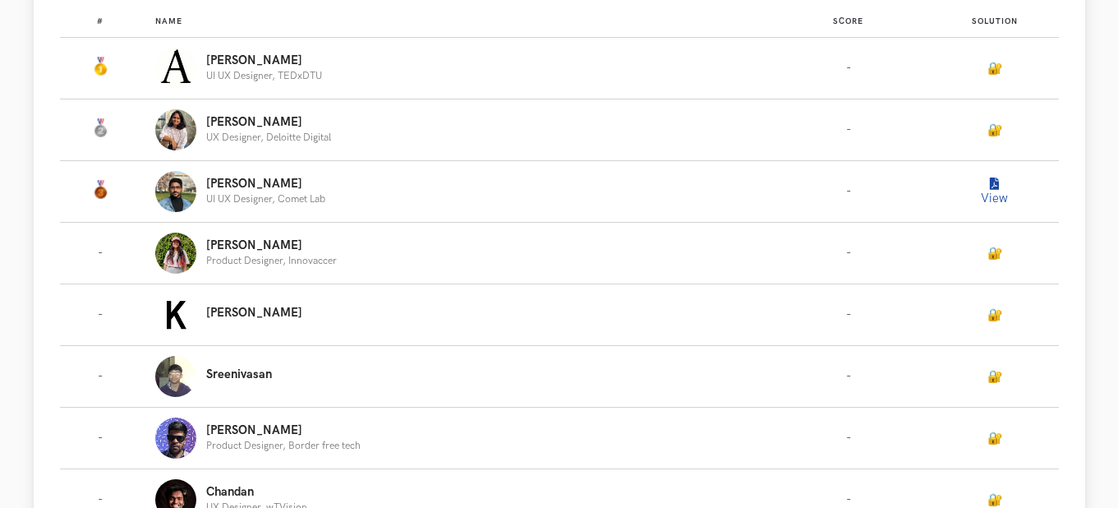
scroll to position [489, 0]
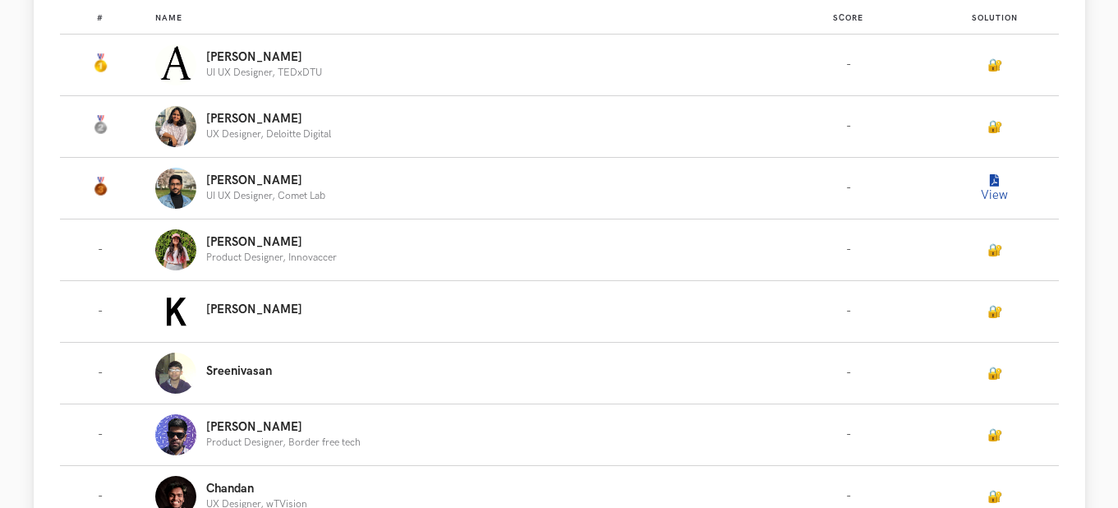
click at [994, 193] on button "View" at bounding box center [995, 188] width 33 height 33
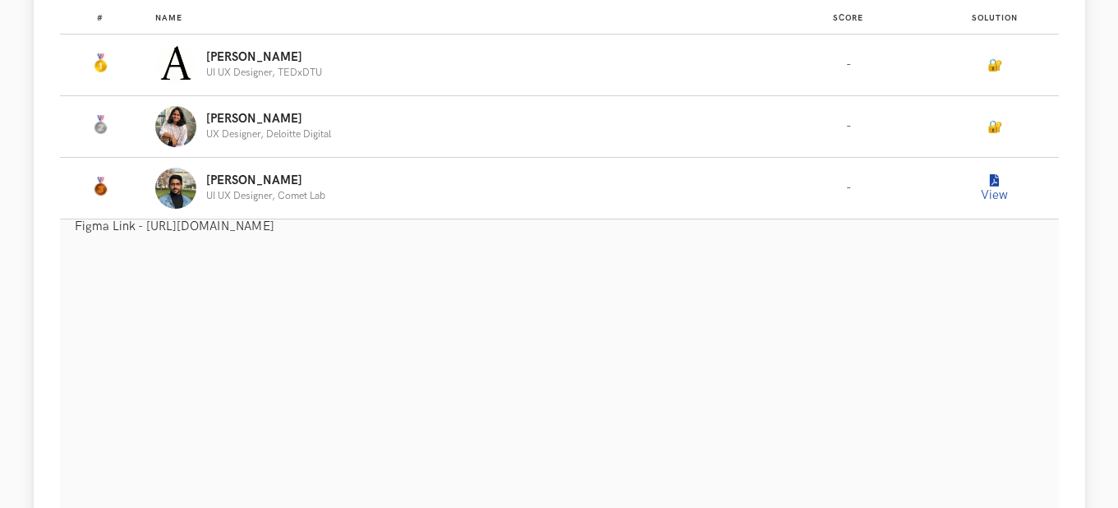
click at [533, 220] on p "Figma Link - [URL][DOMAIN_NAME]" at bounding box center [567, 226] width 984 height 14
click at [530, 231] on p "Figma Link - [URL][DOMAIN_NAME]" at bounding box center [567, 226] width 984 height 14
click at [533, 231] on p "Figma Link - [URL][DOMAIN_NAME]" at bounding box center [567, 226] width 984 height 14
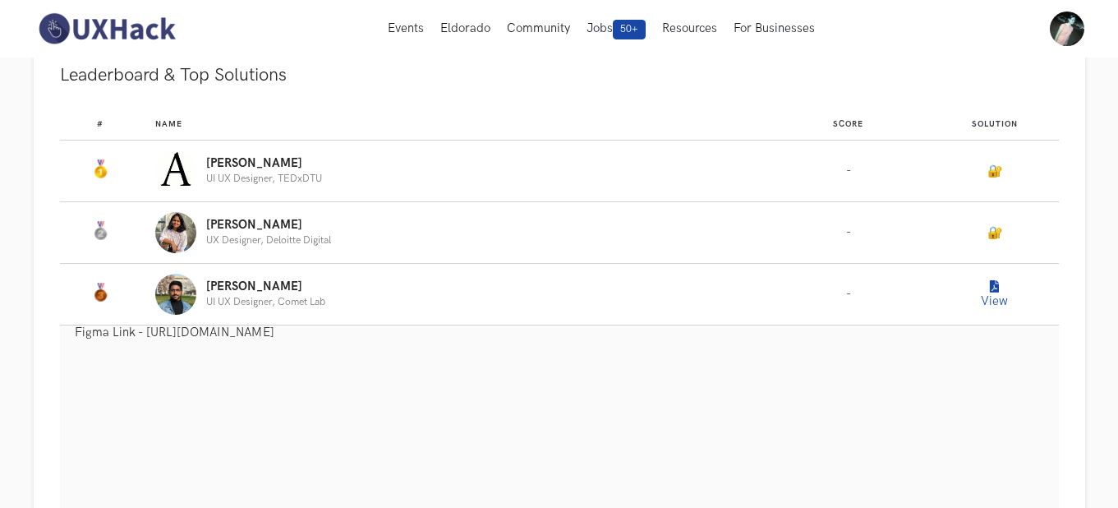
scroll to position [0, 0]
